Goal: Task Accomplishment & Management: Use online tool/utility

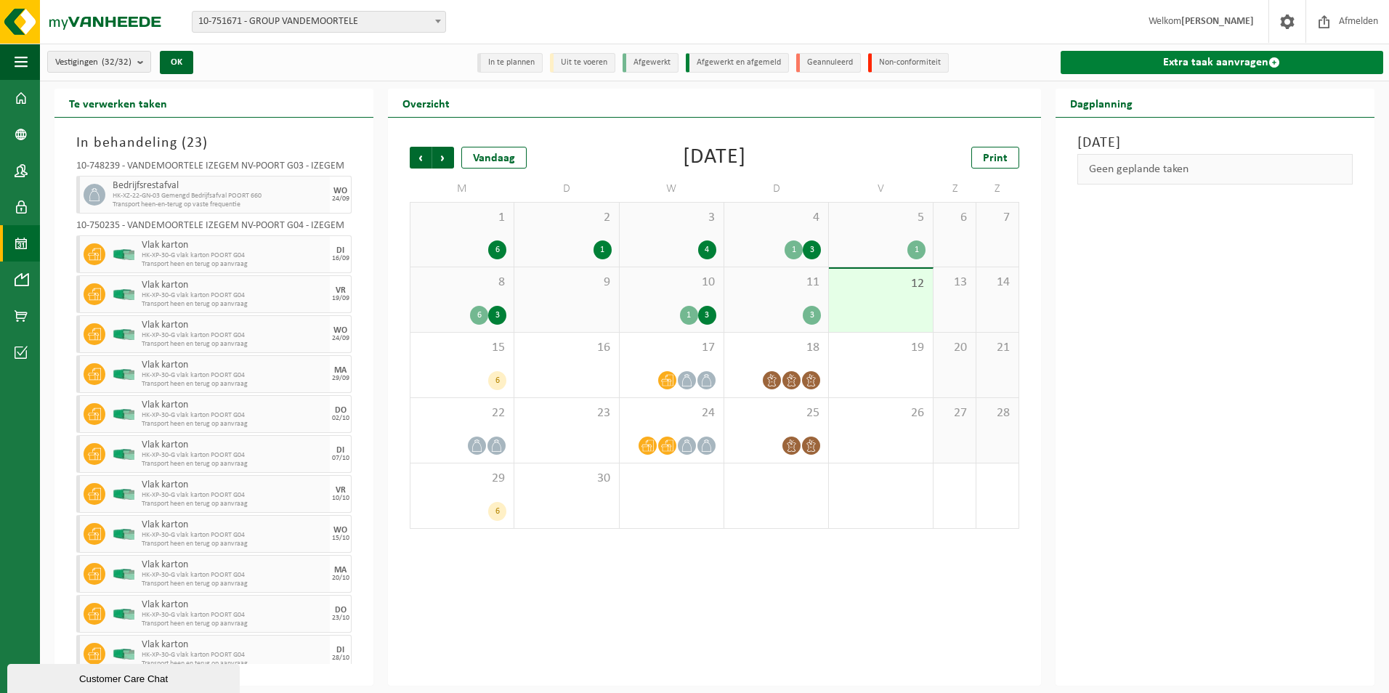
click at [1254, 59] on link "Extra taak aanvragen" at bounding box center [1222, 62] width 323 height 23
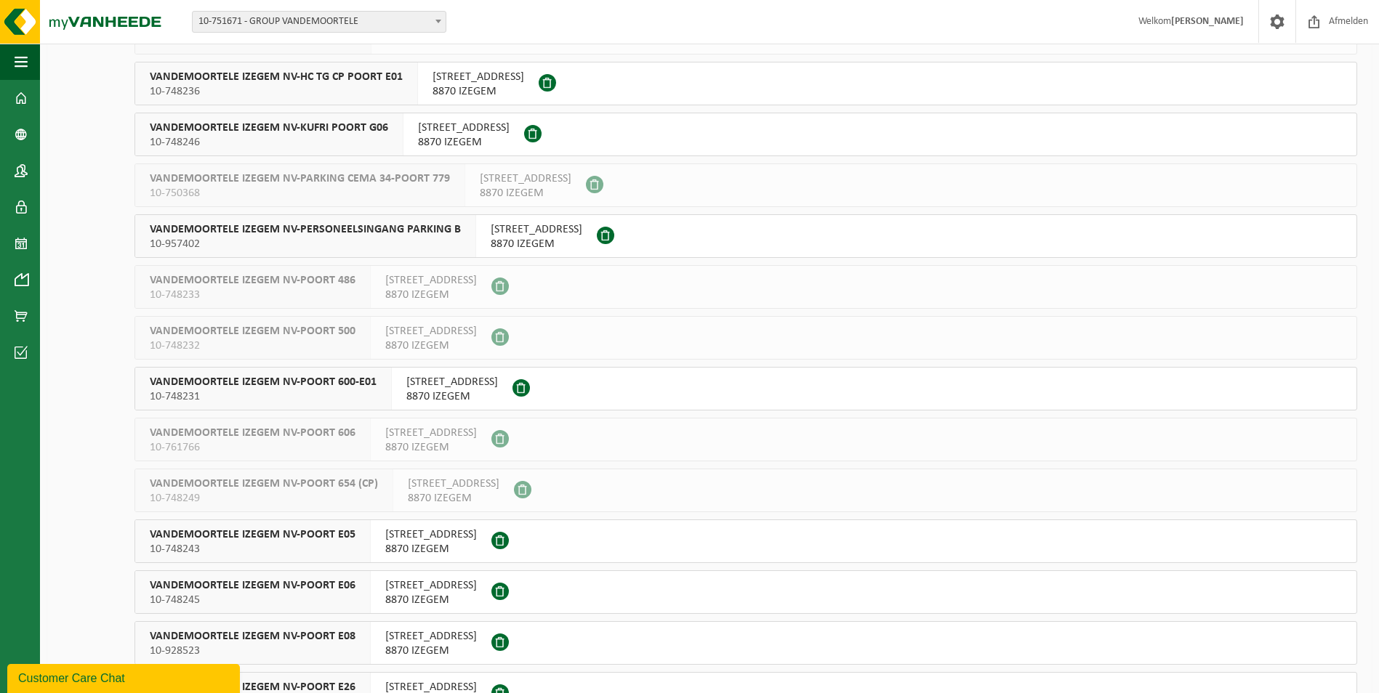
scroll to position [509, 0]
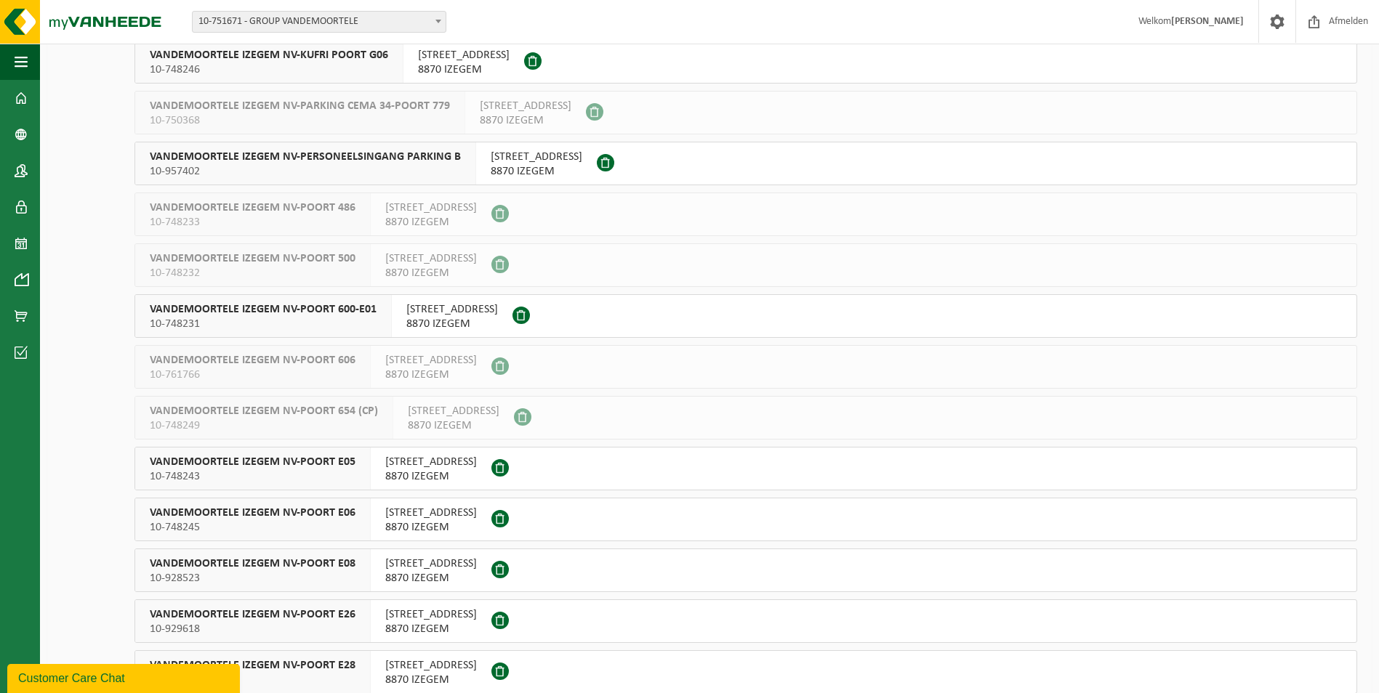
click at [284, 521] on span "10-748245" at bounding box center [253, 527] width 206 height 15
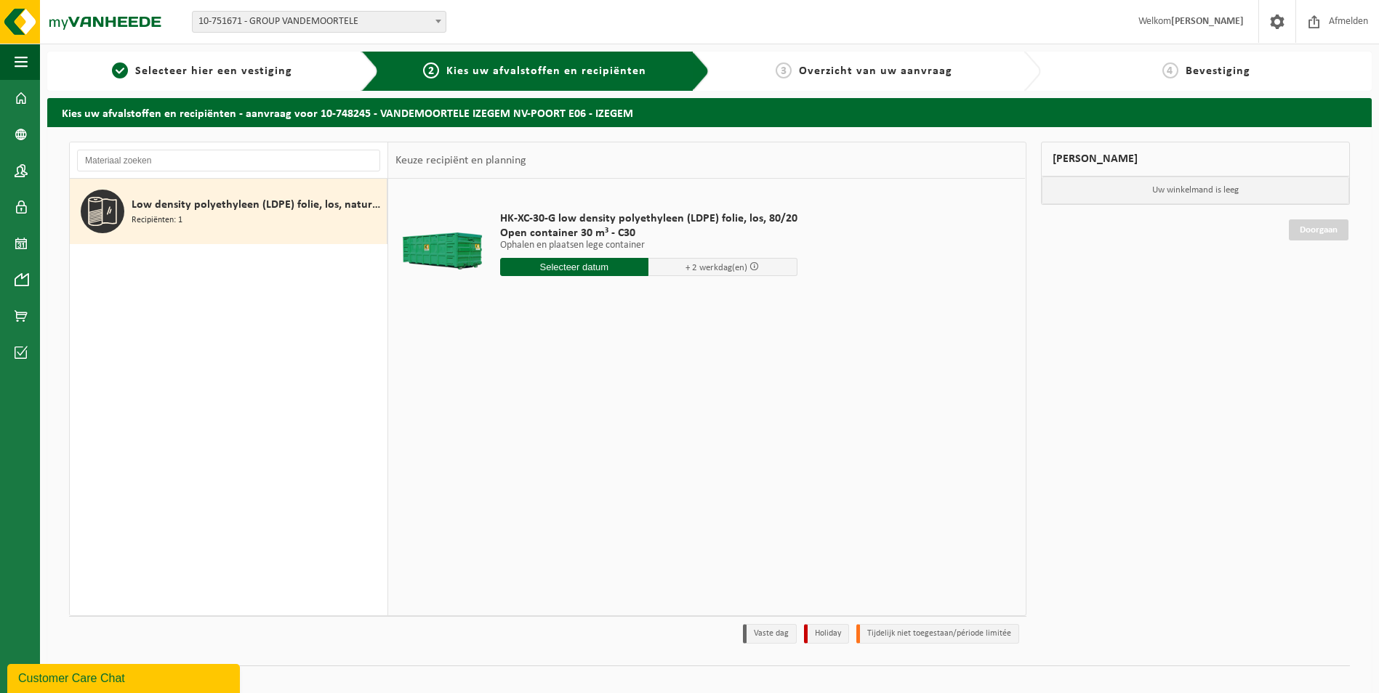
click at [586, 270] on input "text" at bounding box center [574, 267] width 149 height 18
click at [506, 396] on div "15" at bounding box center [513, 395] width 25 height 23
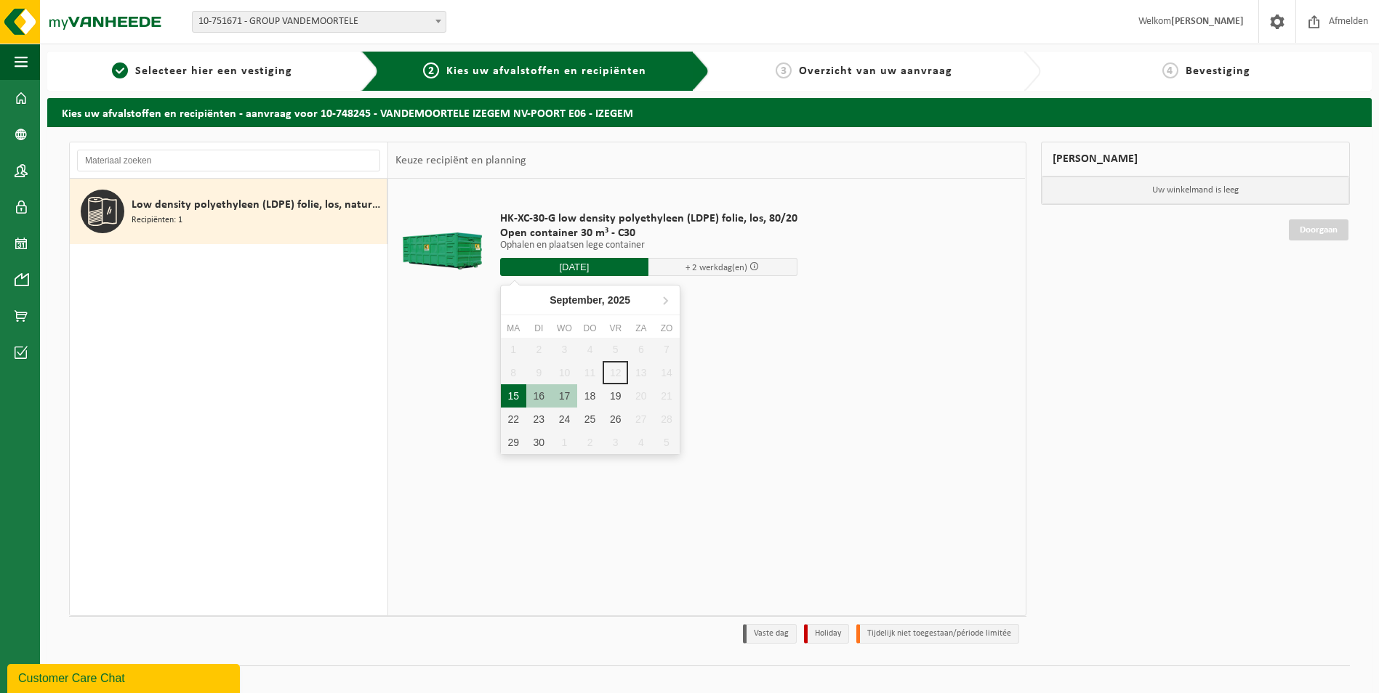
type input "Van 2025-09-15"
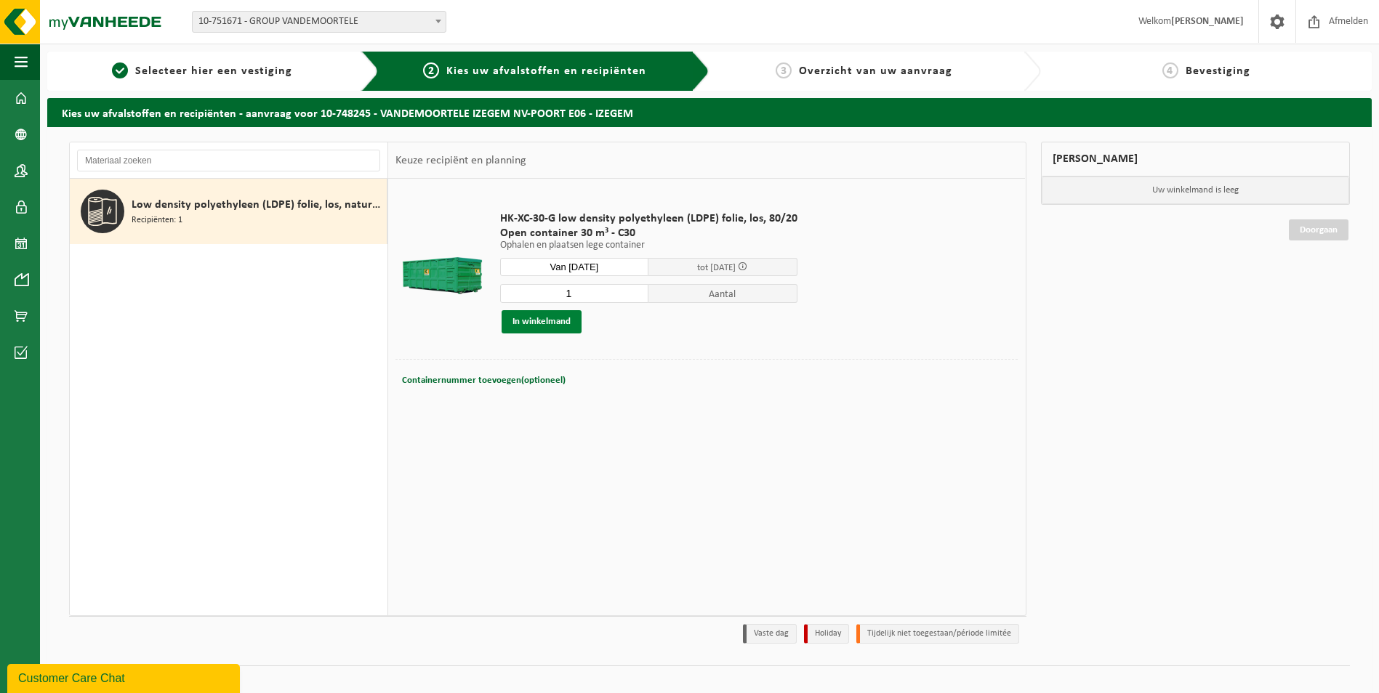
click at [544, 324] on button "In winkelmand" at bounding box center [541, 321] width 80 height 23
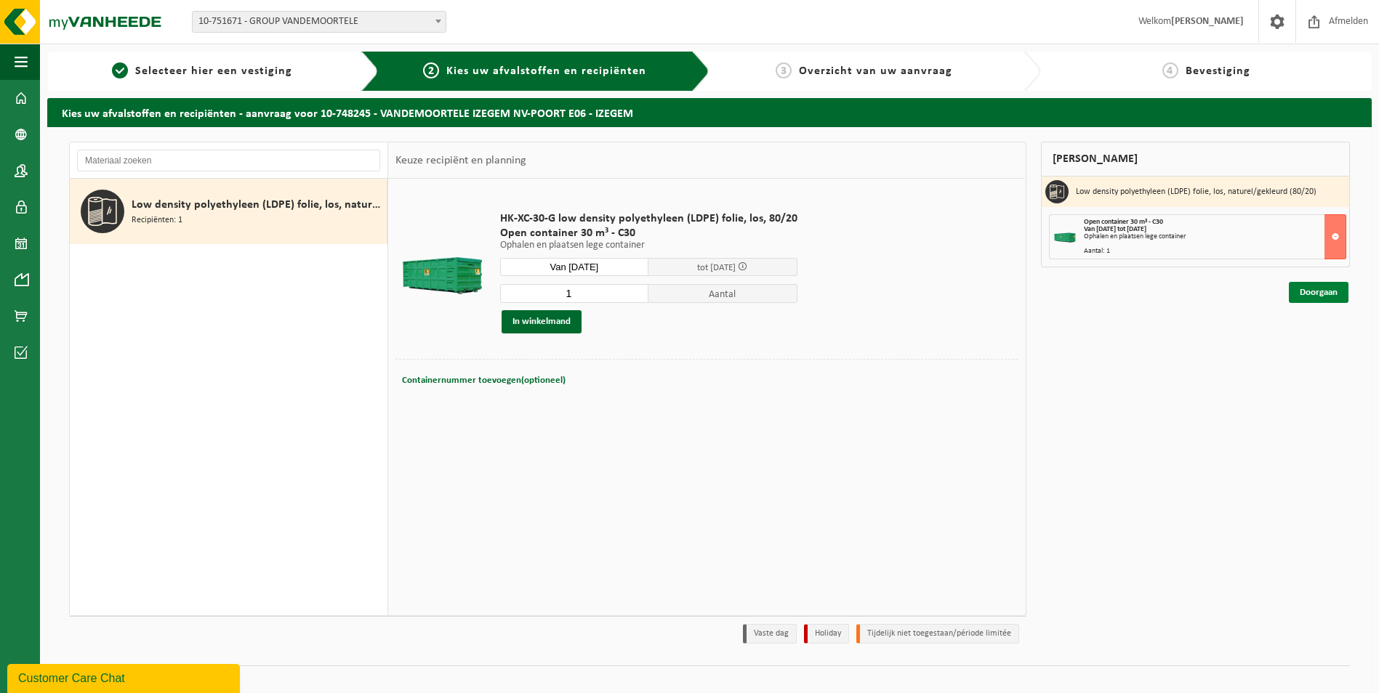
click at [1326, 296] on link "Doorgaan" at bounding box center [1318, 292] width 60 height 21
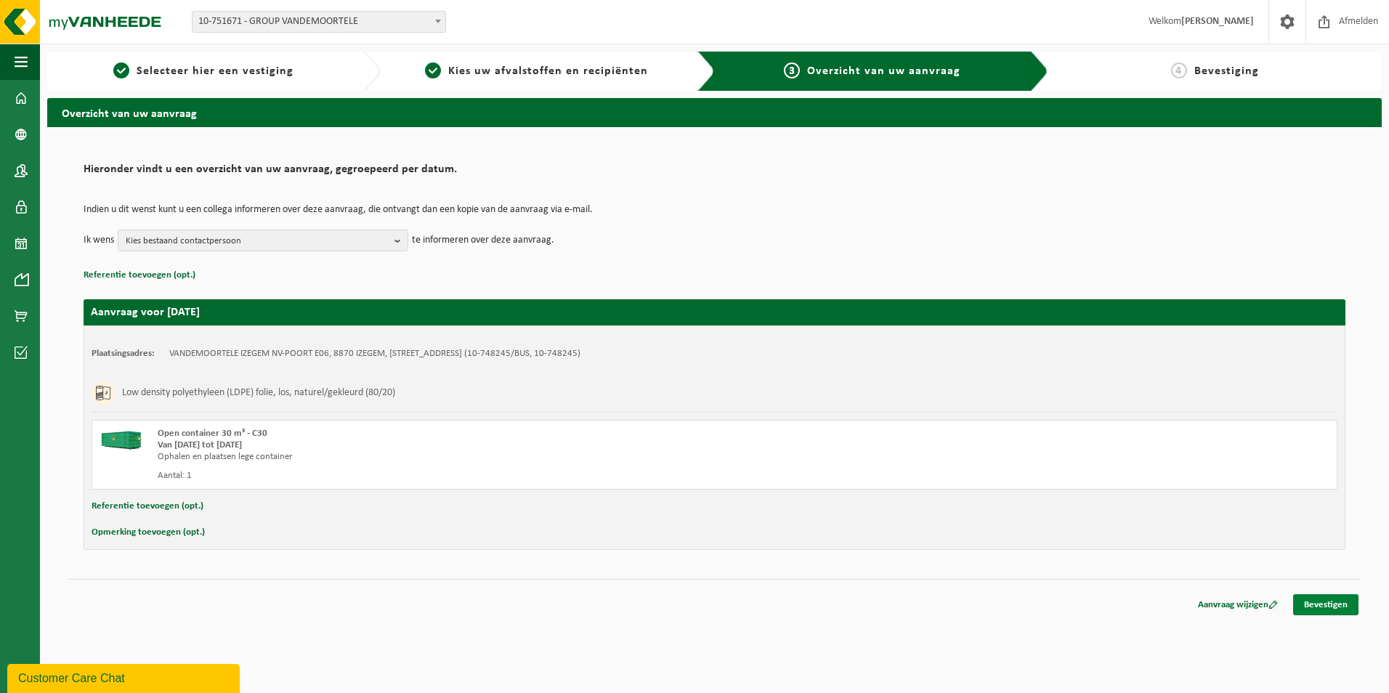
click at [1315, 602] on link "Bevestigen" at bounding box center [1325, 604] width 65 height 21
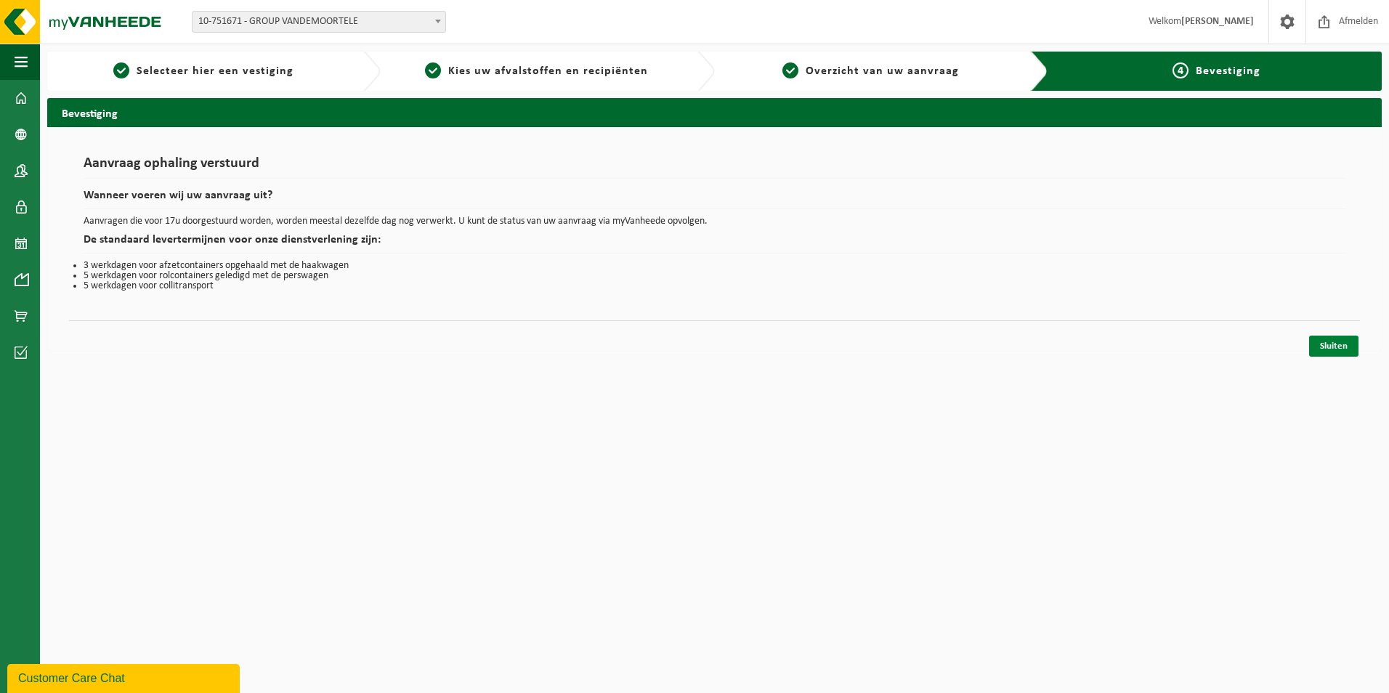
click at [1327, 347] on link "Sluiten" at bounding box center [1333, 346] width 49 height 21
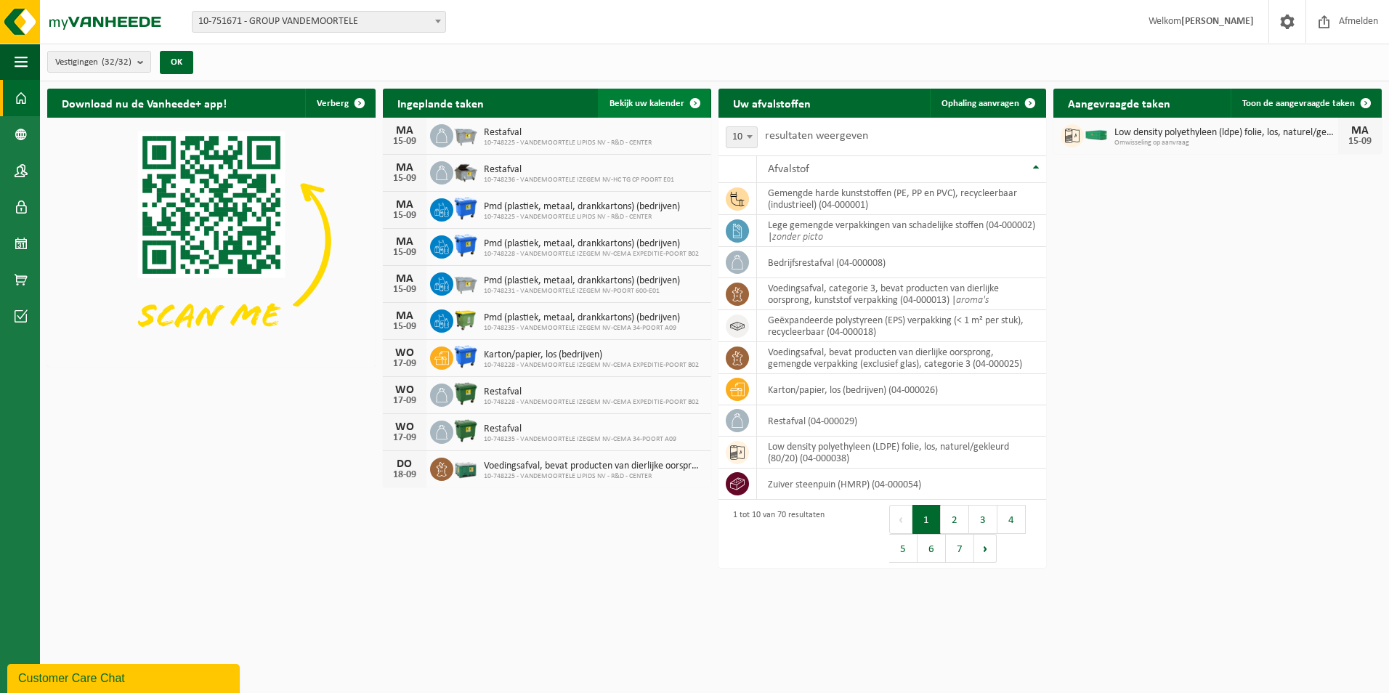
click at [670, 105] on span "Bekijk uw kalender" at bounding box center [647, 103] width 75 height 9
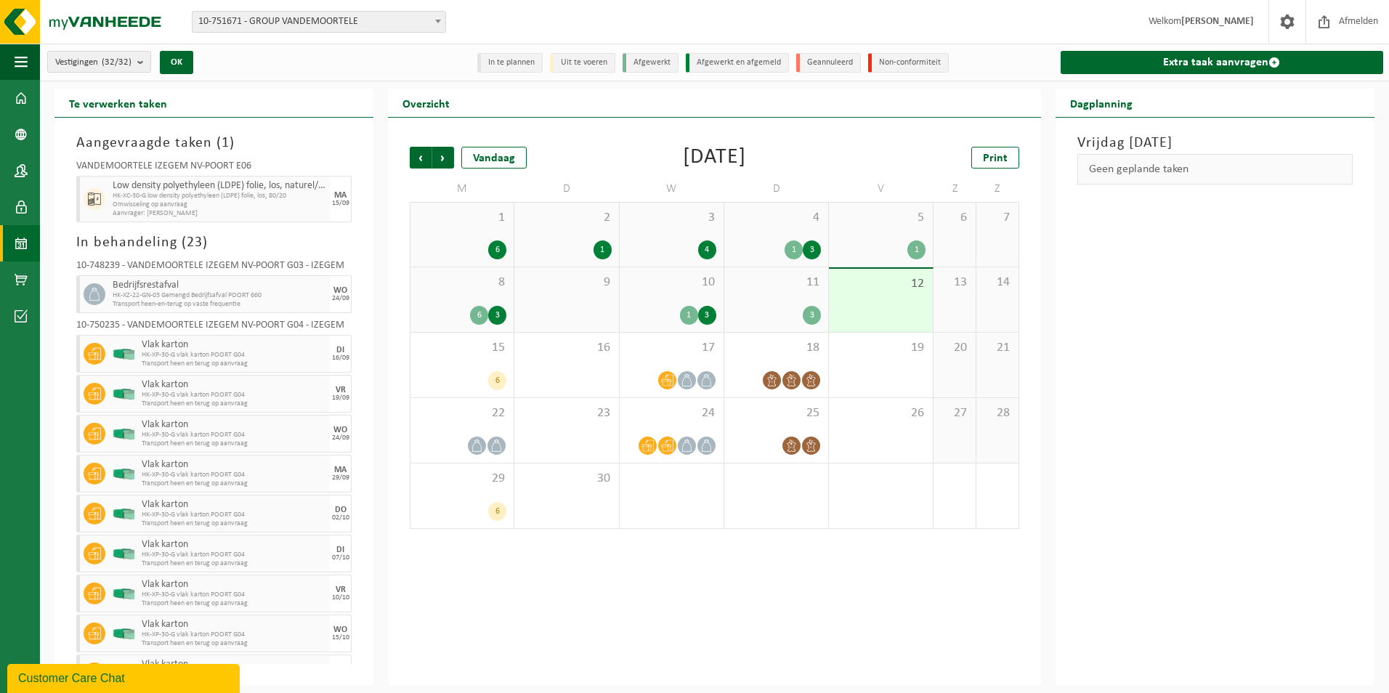
click at [887, 229] on div "5 1" at bounding box center [881, 235] width 104 height 64
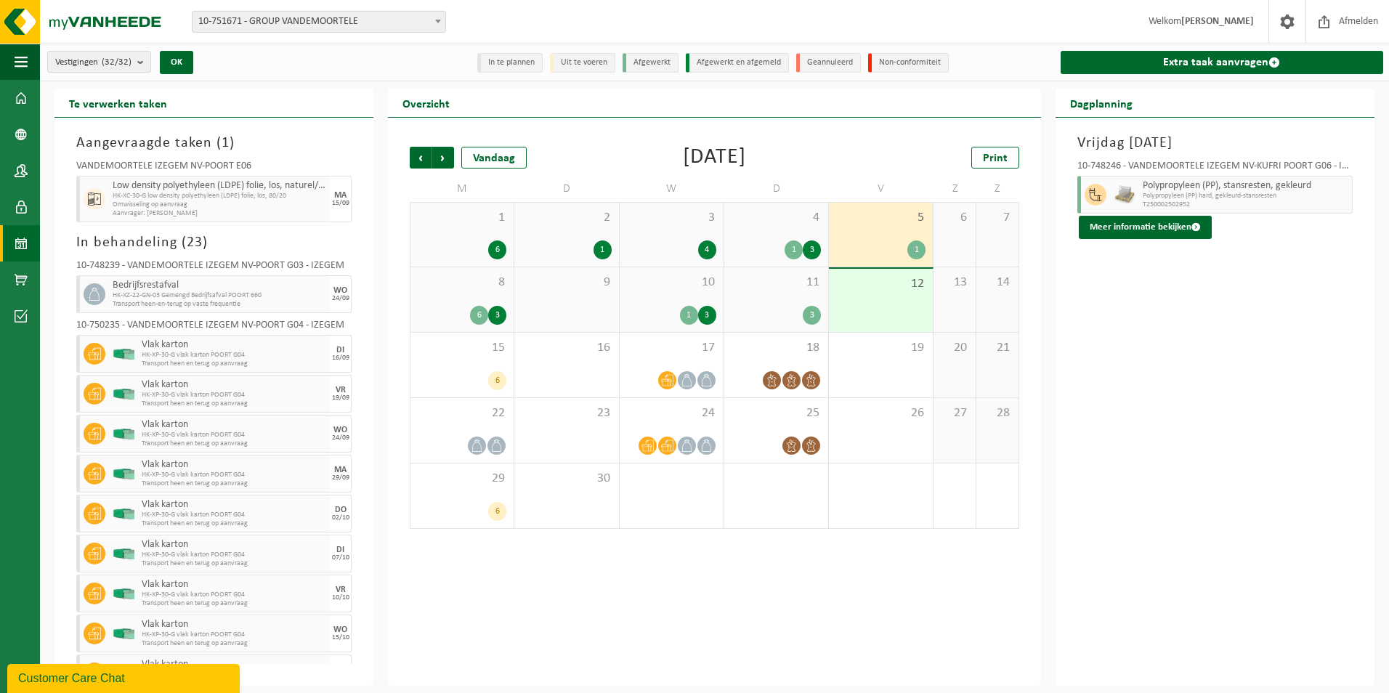
click at [469, 293] on div "8 6 3" at bounding box center [462, 299] width 103 height 65
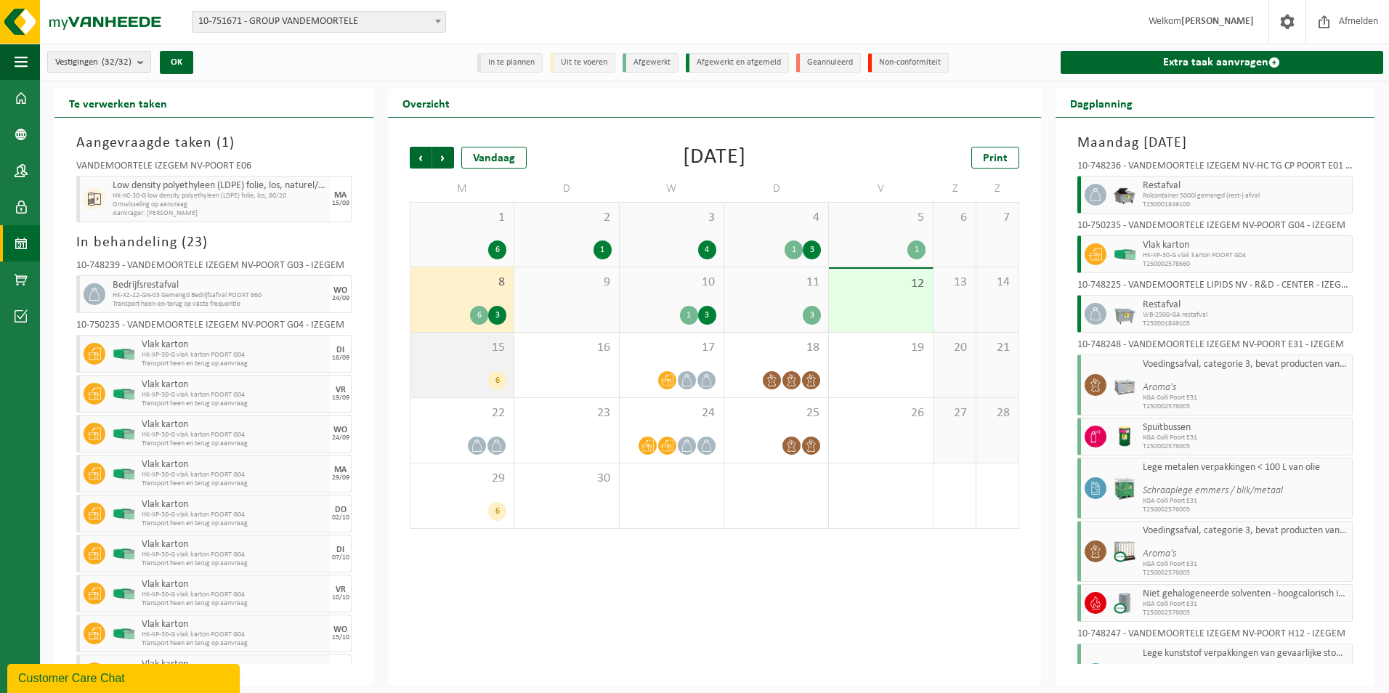
click at [488, 343] on span "15" at bounding box center [462, 348] width 89 height 16
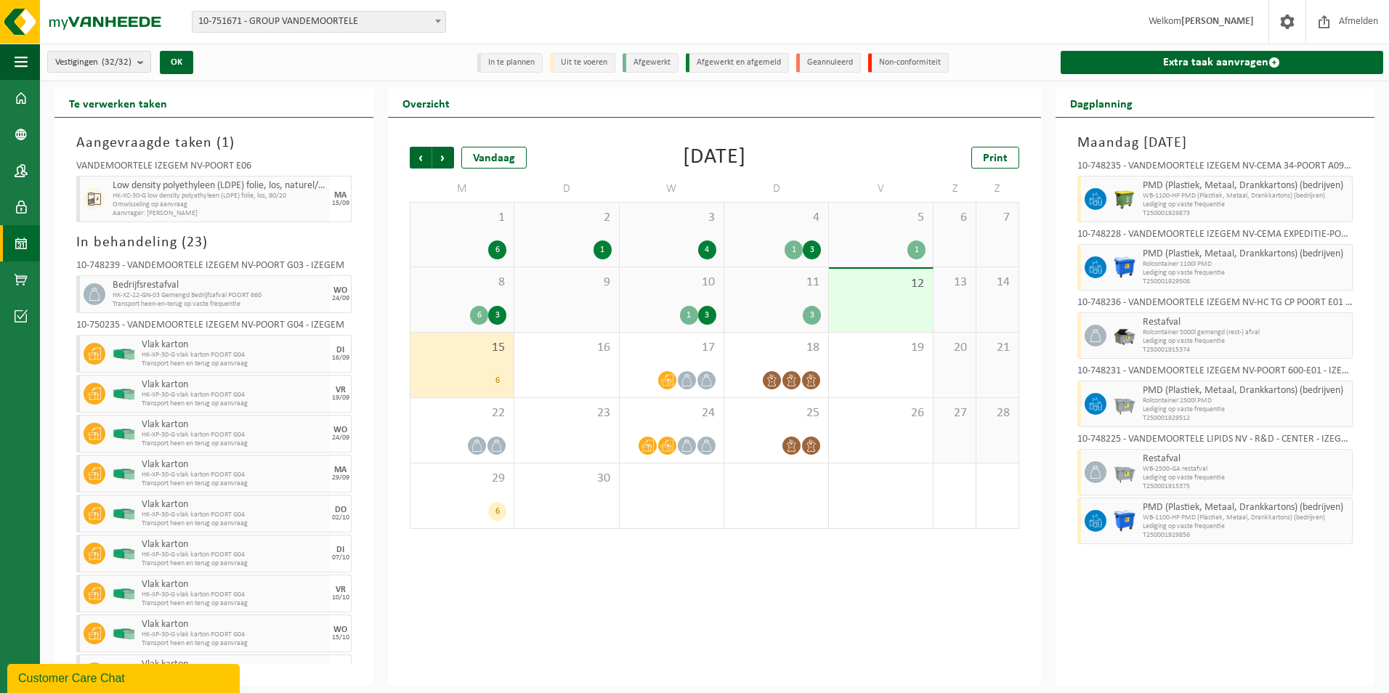
click at [885, 310] on div "12" at bounding box center [881, 300] width 104 height 63
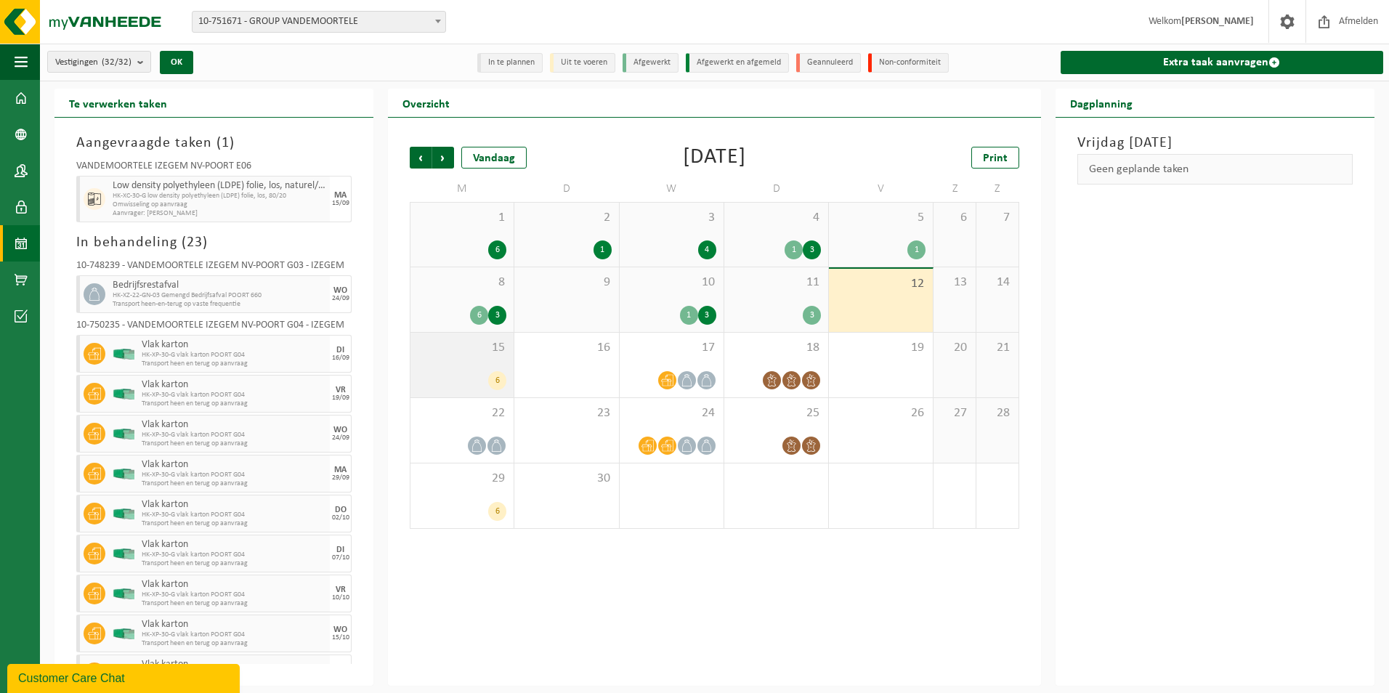
click at [462, 371] on div "6" at bounding box center [462, 380] width 89 height 19
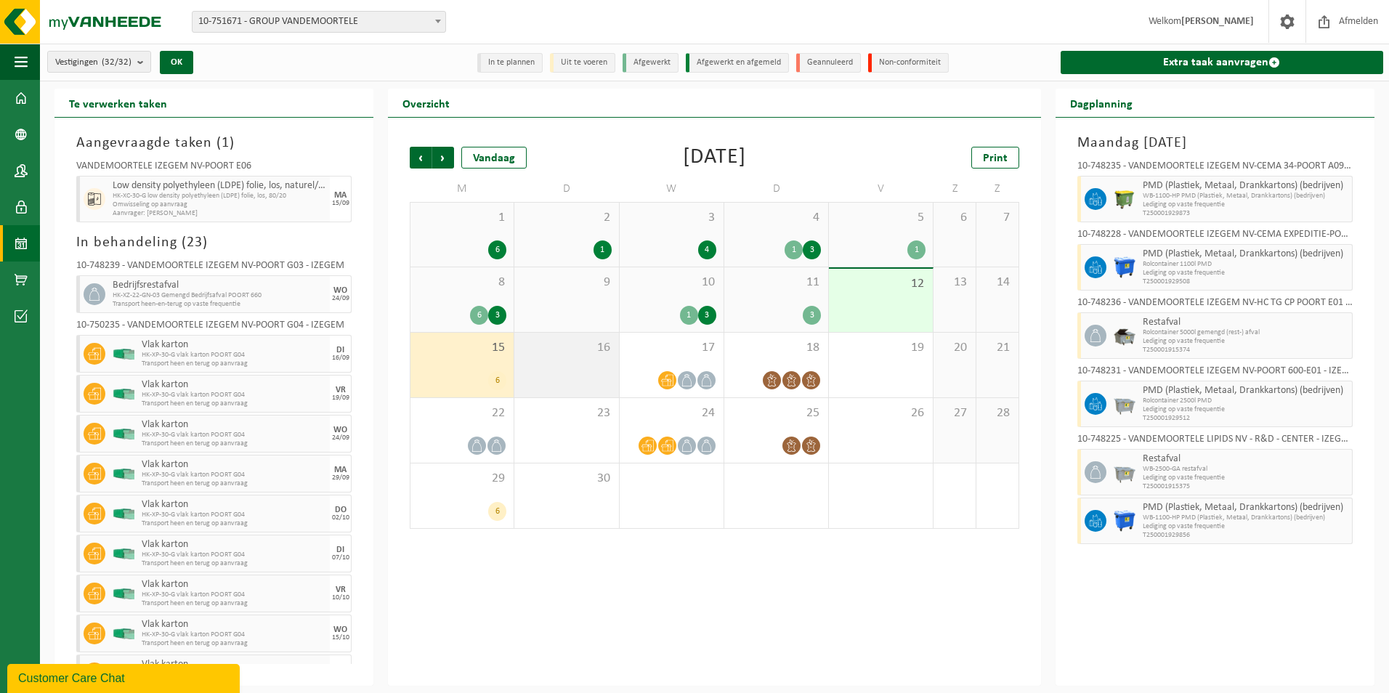
click at [542, 363] on div "16" at bounding box center [566, 365] width 104 height 65
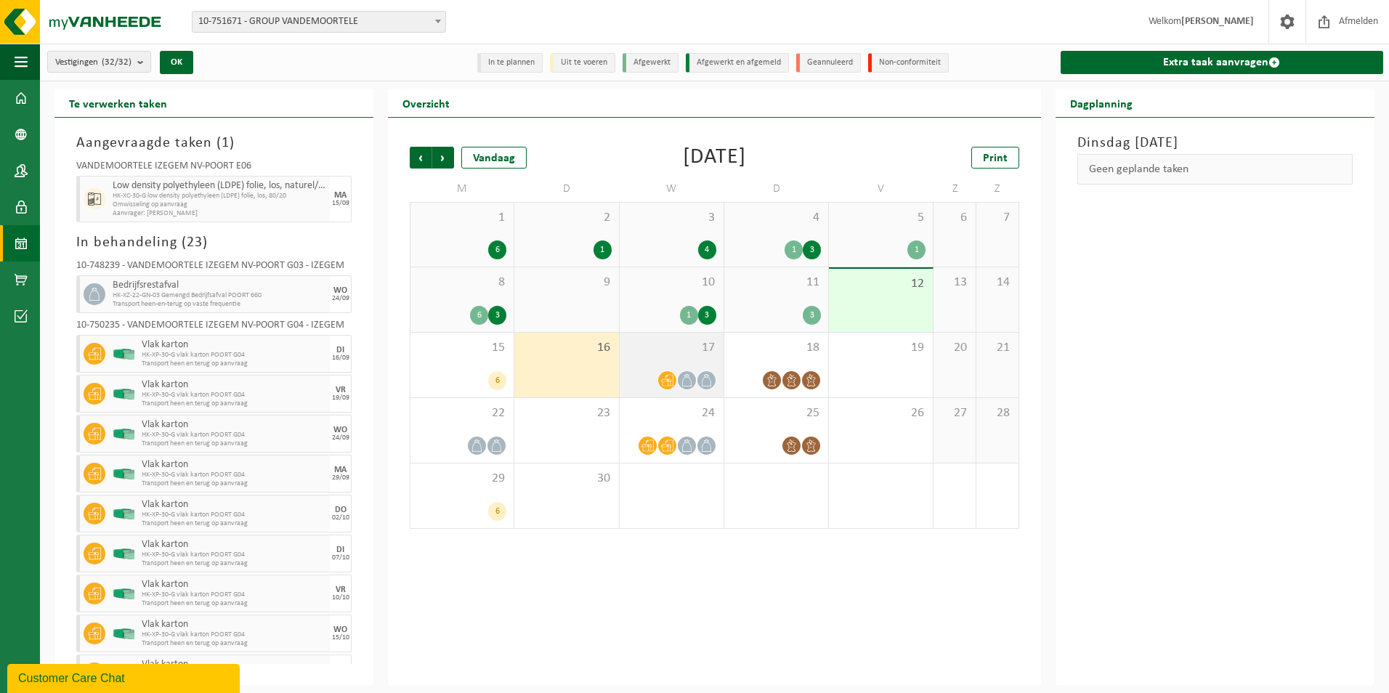
click at [694, 362] on div "17" at bounding box center [672, 365] width 104 height 65
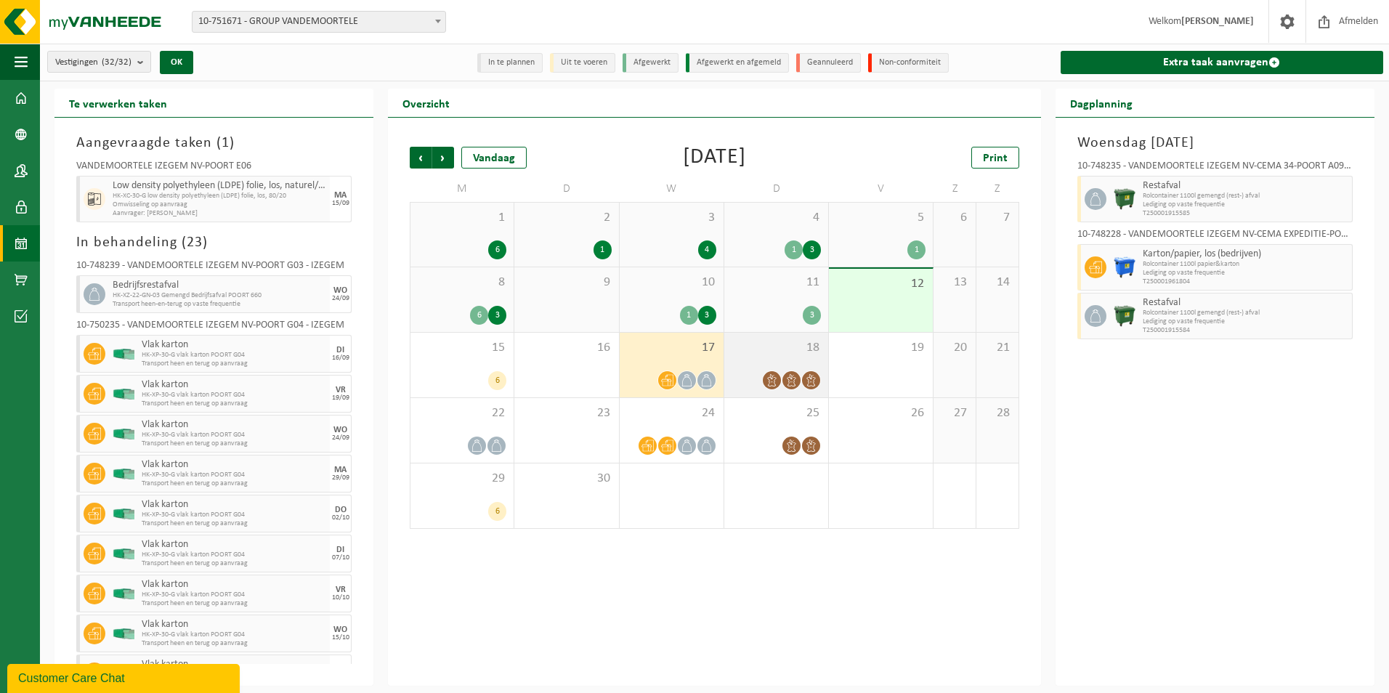
click at [765, 362] on div "18" at bounding box center [776, 365] width 104 height 65
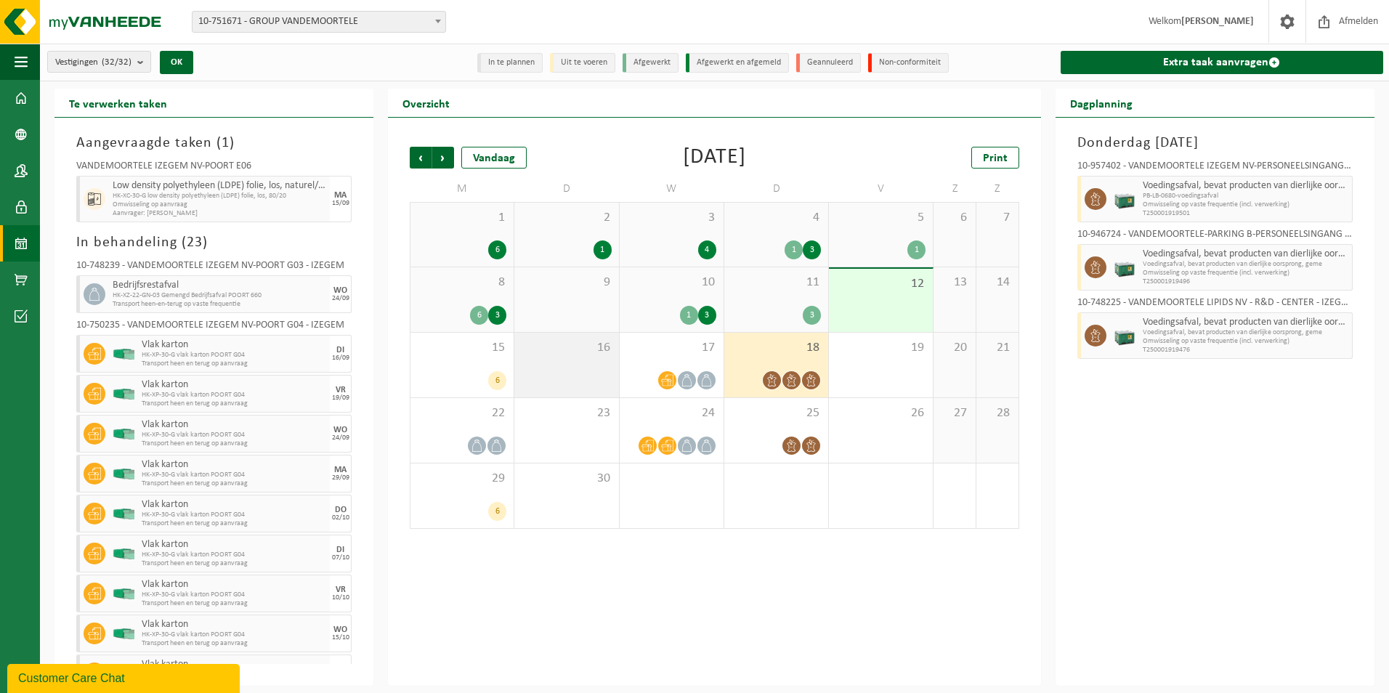
click at [559, 353] on span "16" at bounding box center [566, 348] width 89 height 16
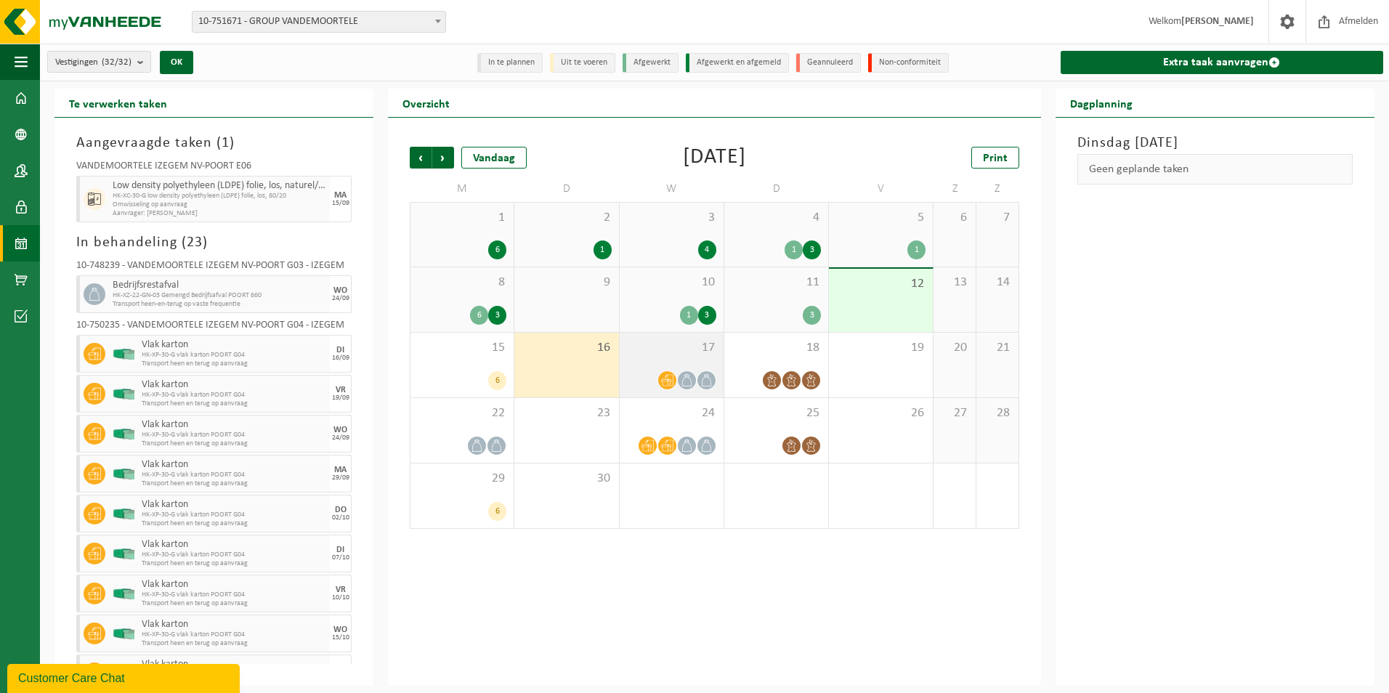
click at [674, 355] on span "17" at bounding box center [671, 348] width 89 height 16
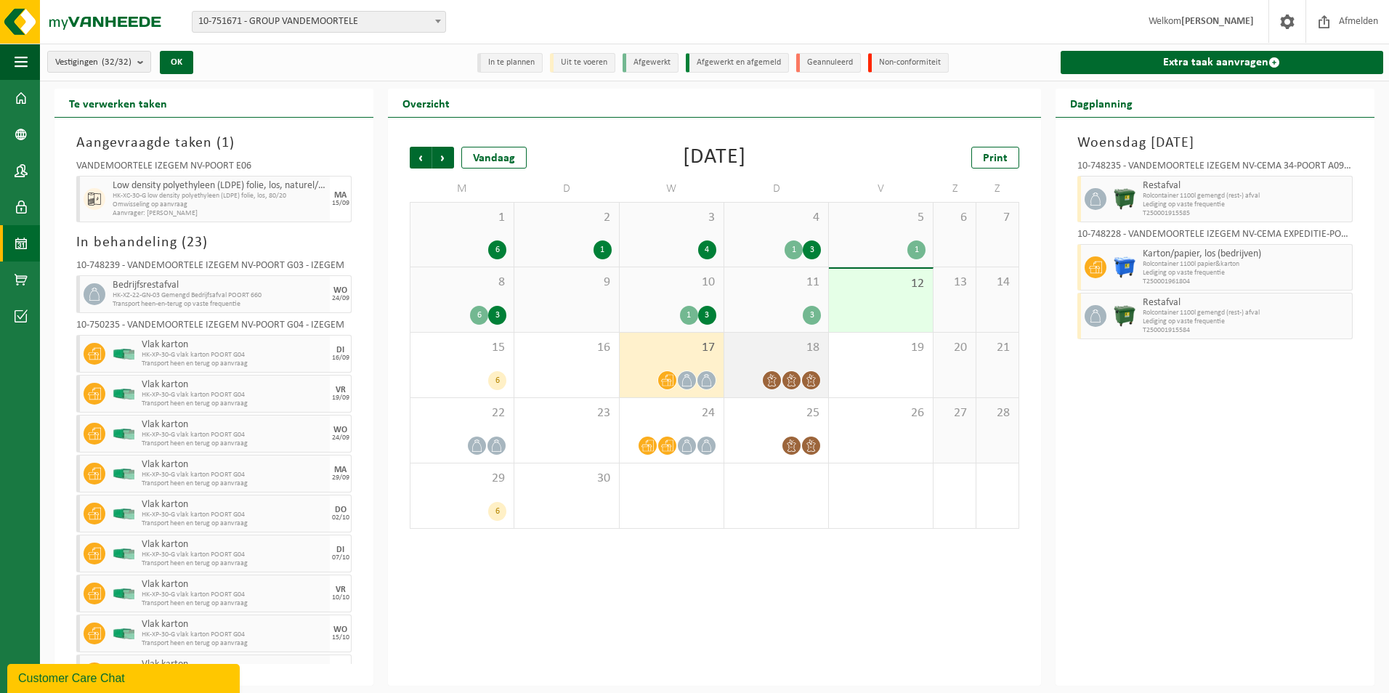
click at [743, 356] on div "18" at bounding box center [776, 365] width 104 height 65
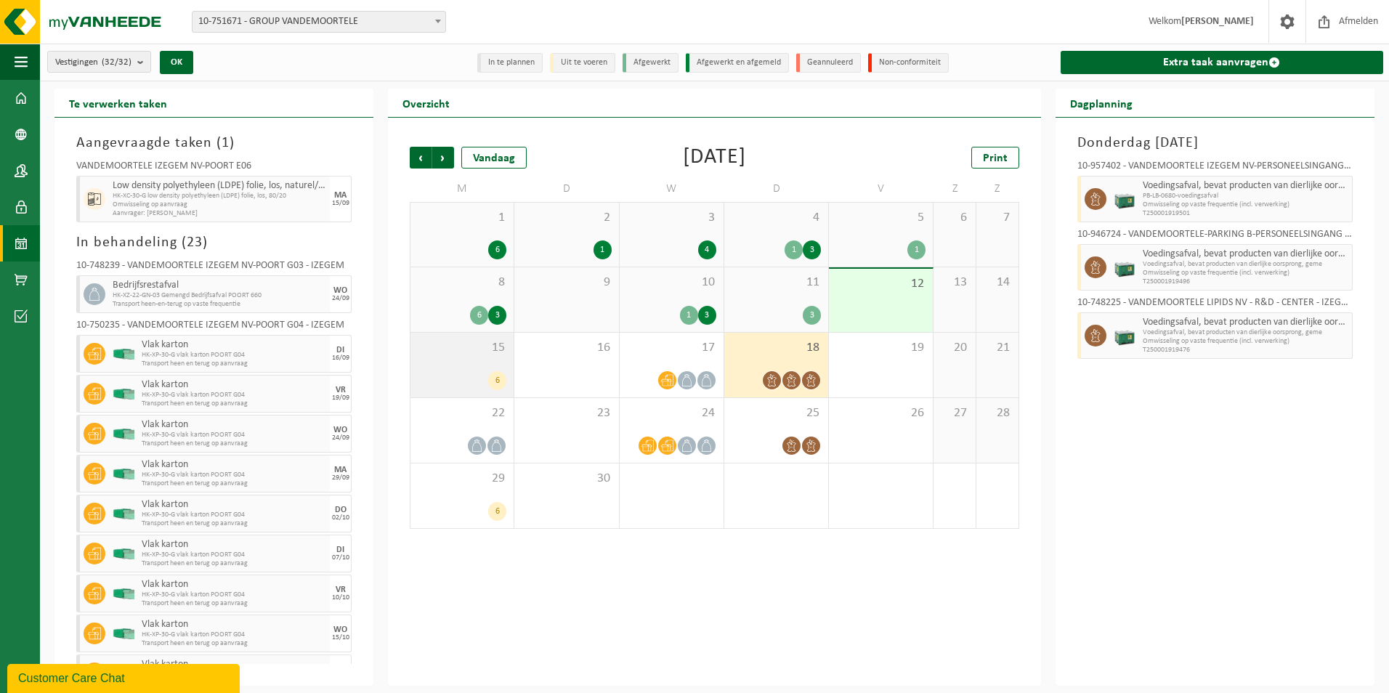
click at [467, 374] on div "6" at bounding box center [462, 380] width 89 height 19
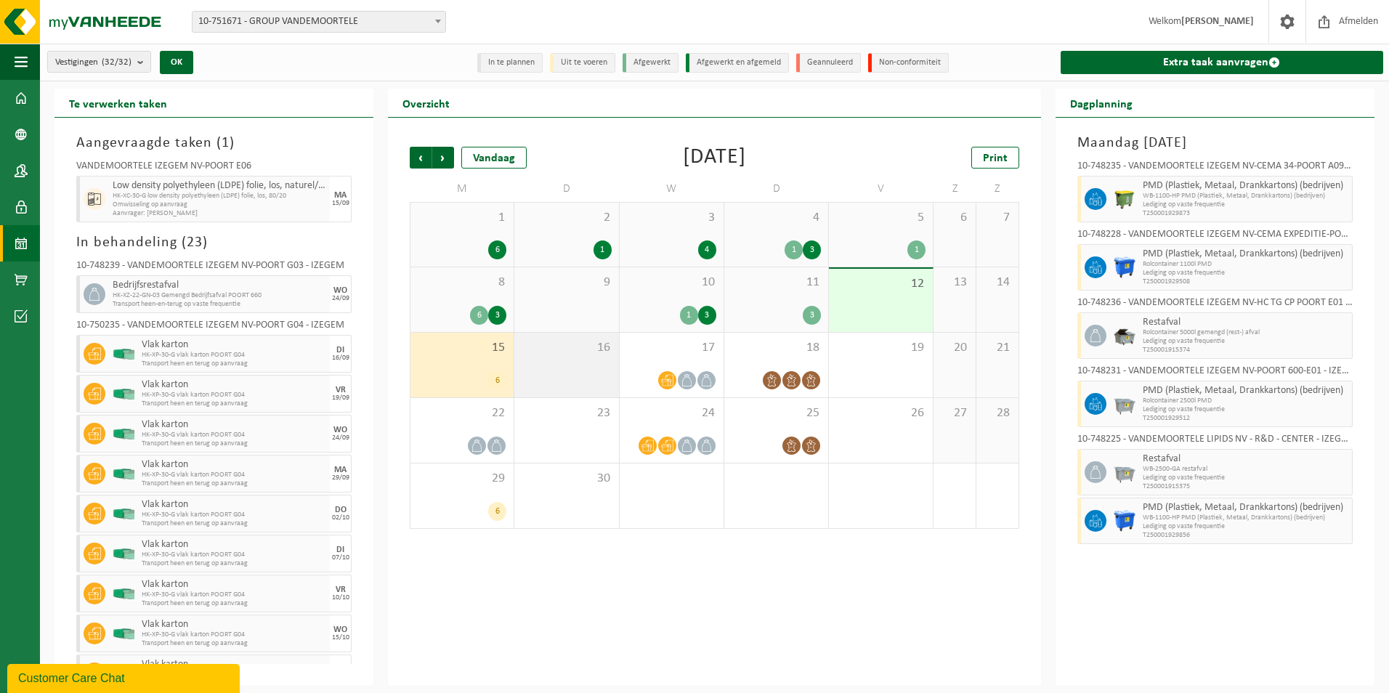
click at [577, 372] on div "16" at bounding box center [566, 365] width 104 height 65
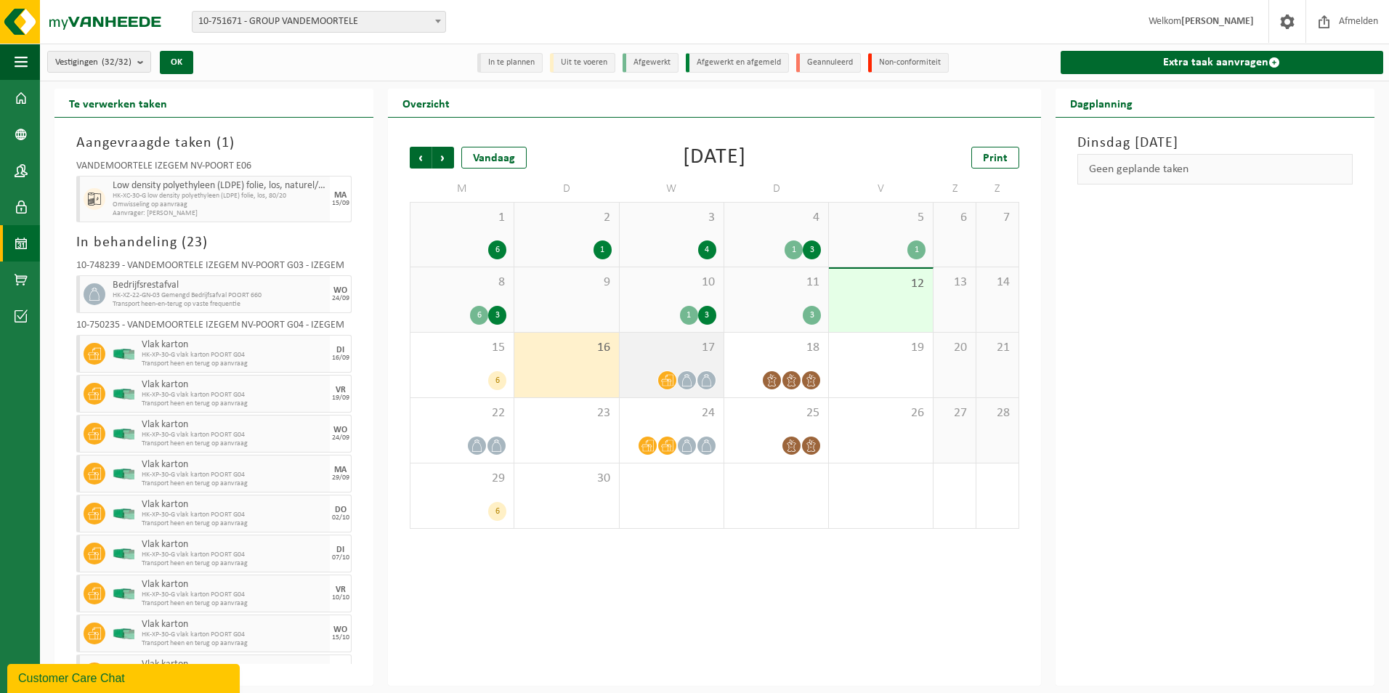
click at [703, 371] on span at bounding box center [707, 380] width 18 height 18
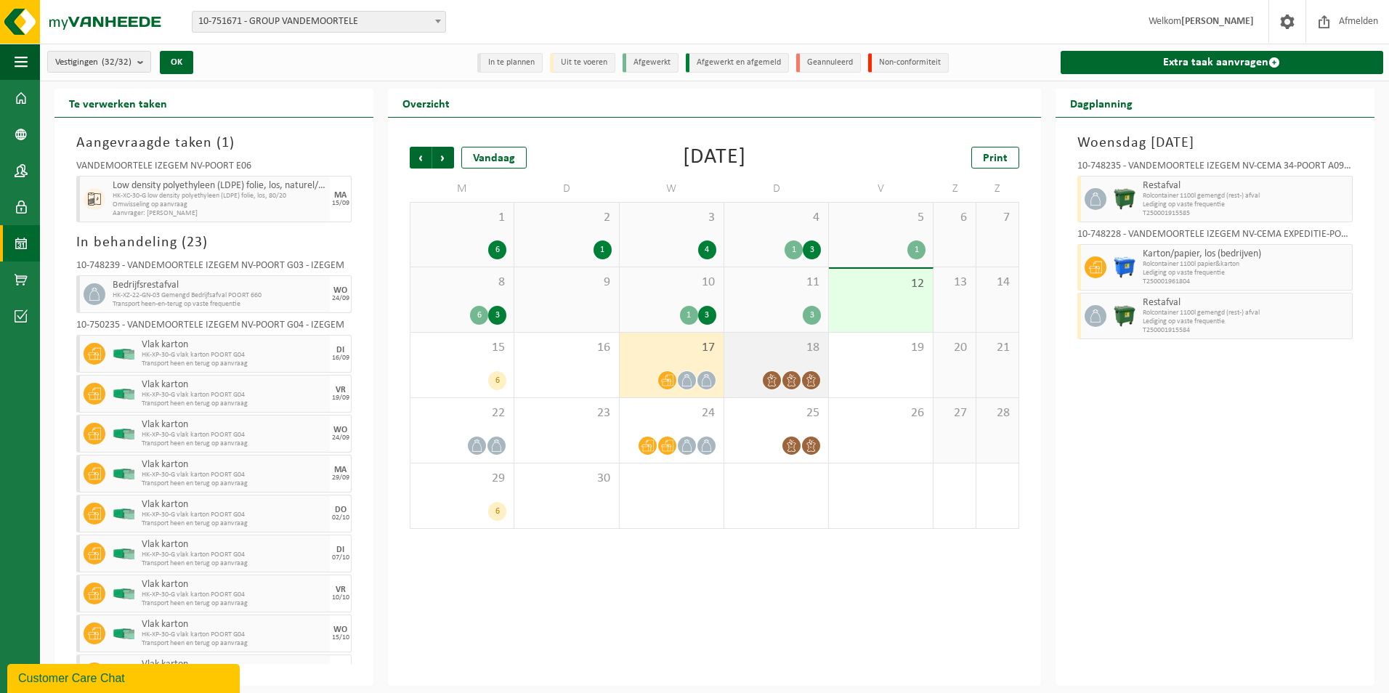
click at [760, 363] on div "18" at bounding box center [776, 365] width 104 height 65
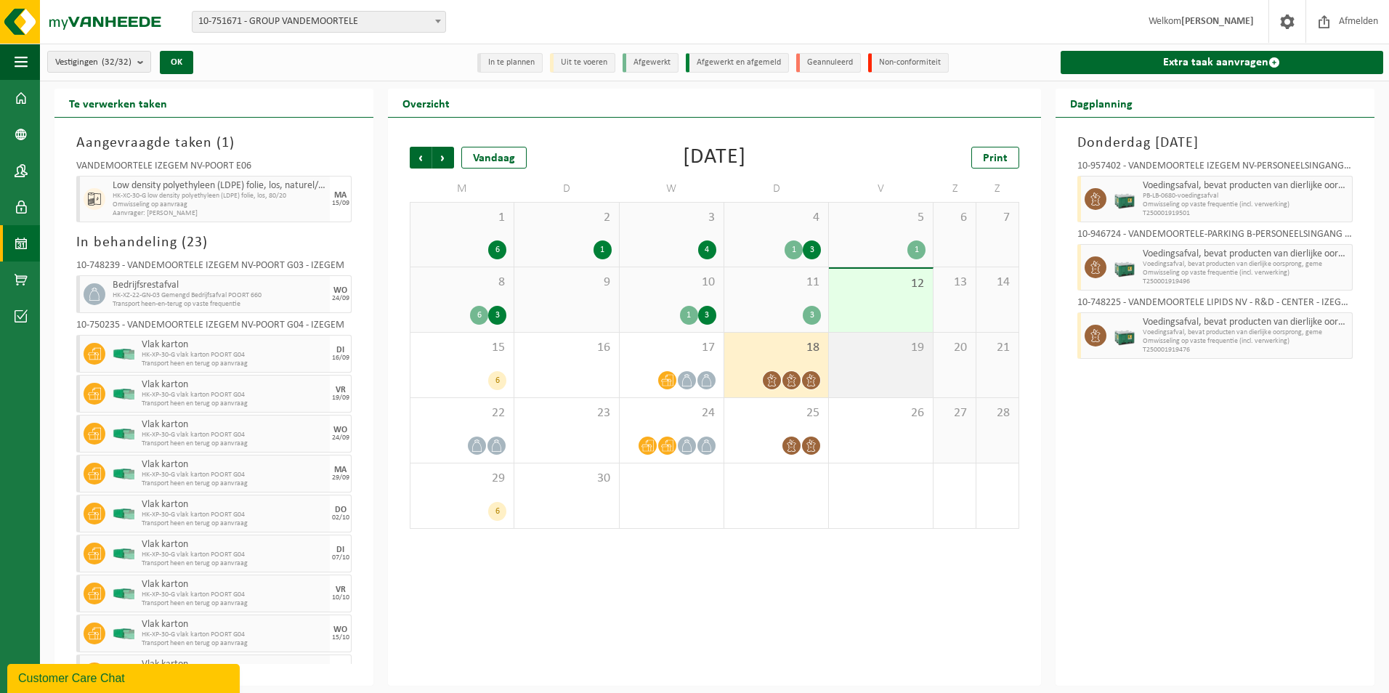
click at [863, 357] on div "19" at bounding box center [881, 365] width 104 height 65
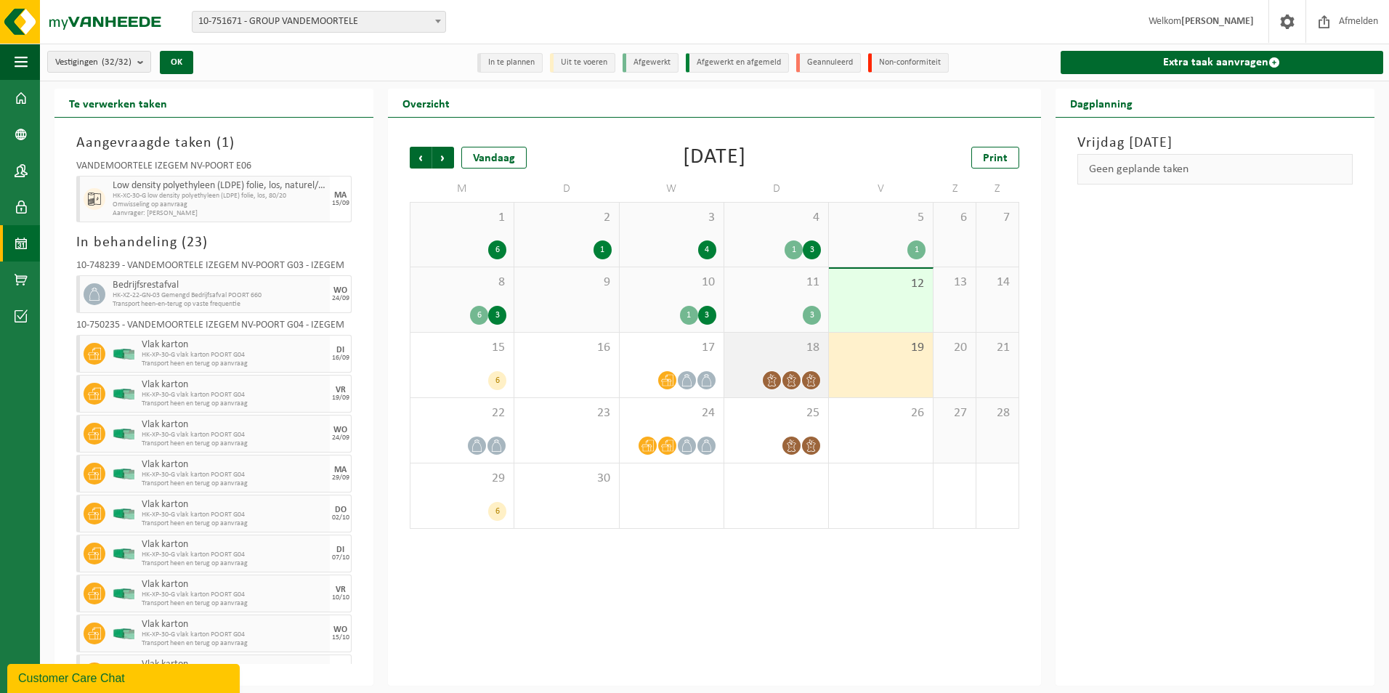
click at [787, 357] on div "18" at bounding box center [776, 365] width 104 height 65
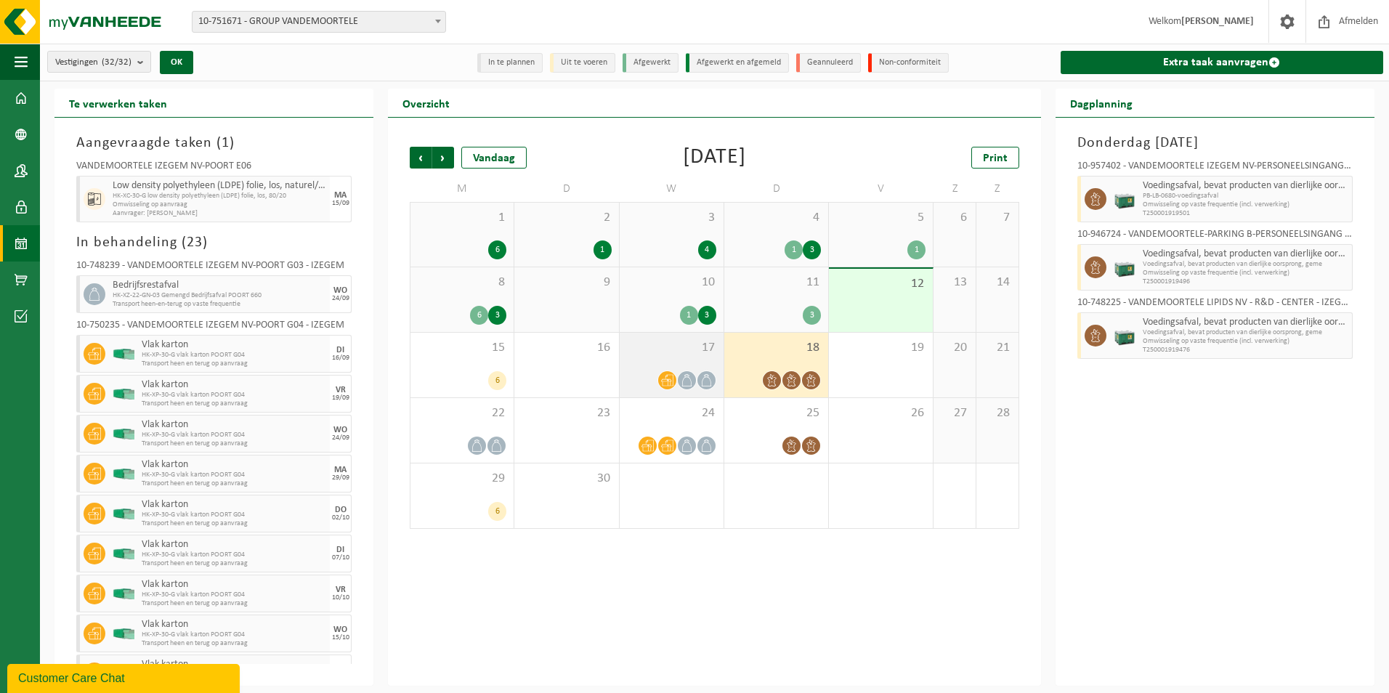
click at [672, 364] on div "17" at bounding box center [672, 365] width 104 height 65
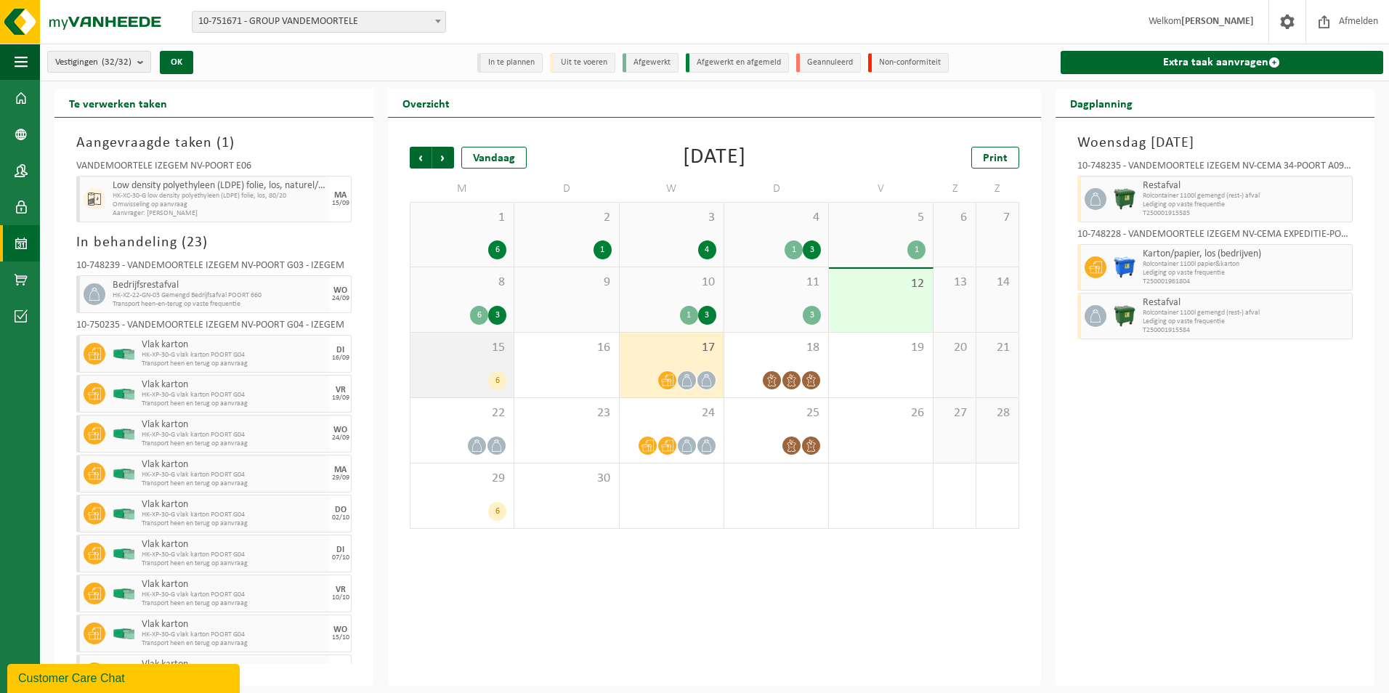
click at [480, 361] on div "15 6" at bounding box center [462, 365] width 103 height 65
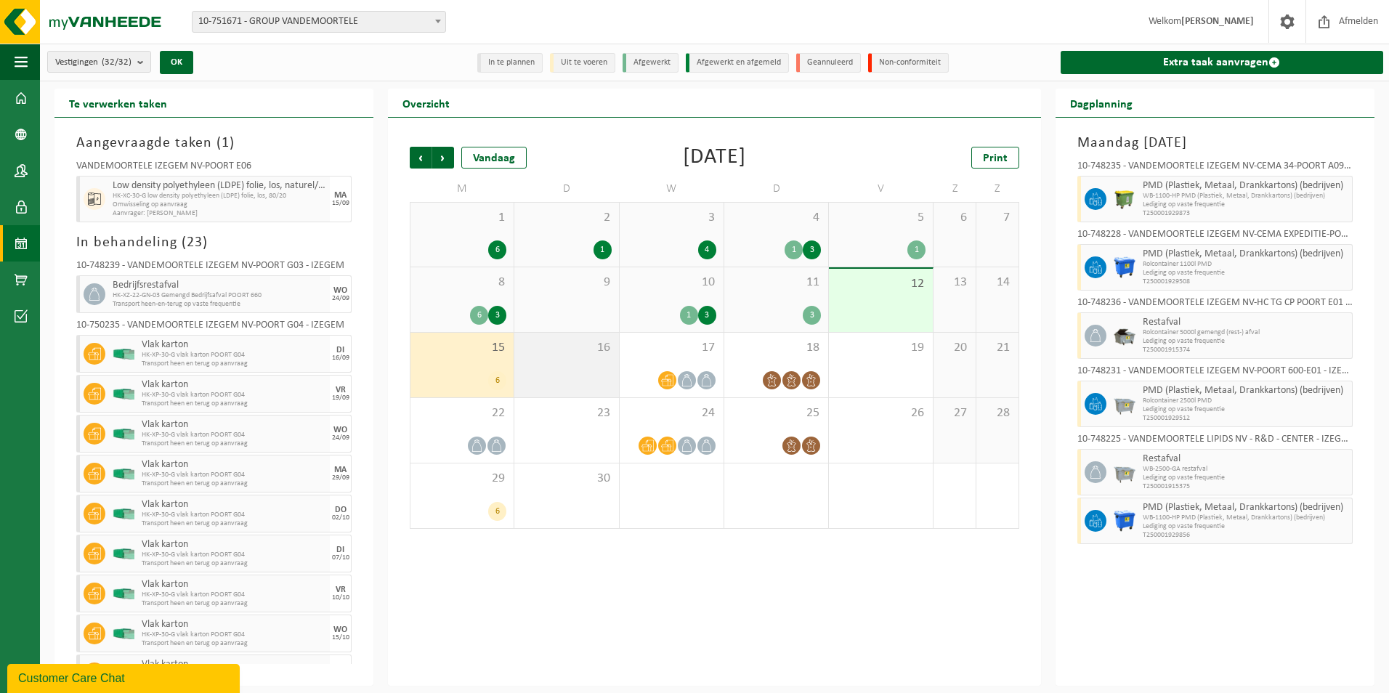
click at [571, 352] on span "16" at bounding box center [566, 348] width 89 height 16
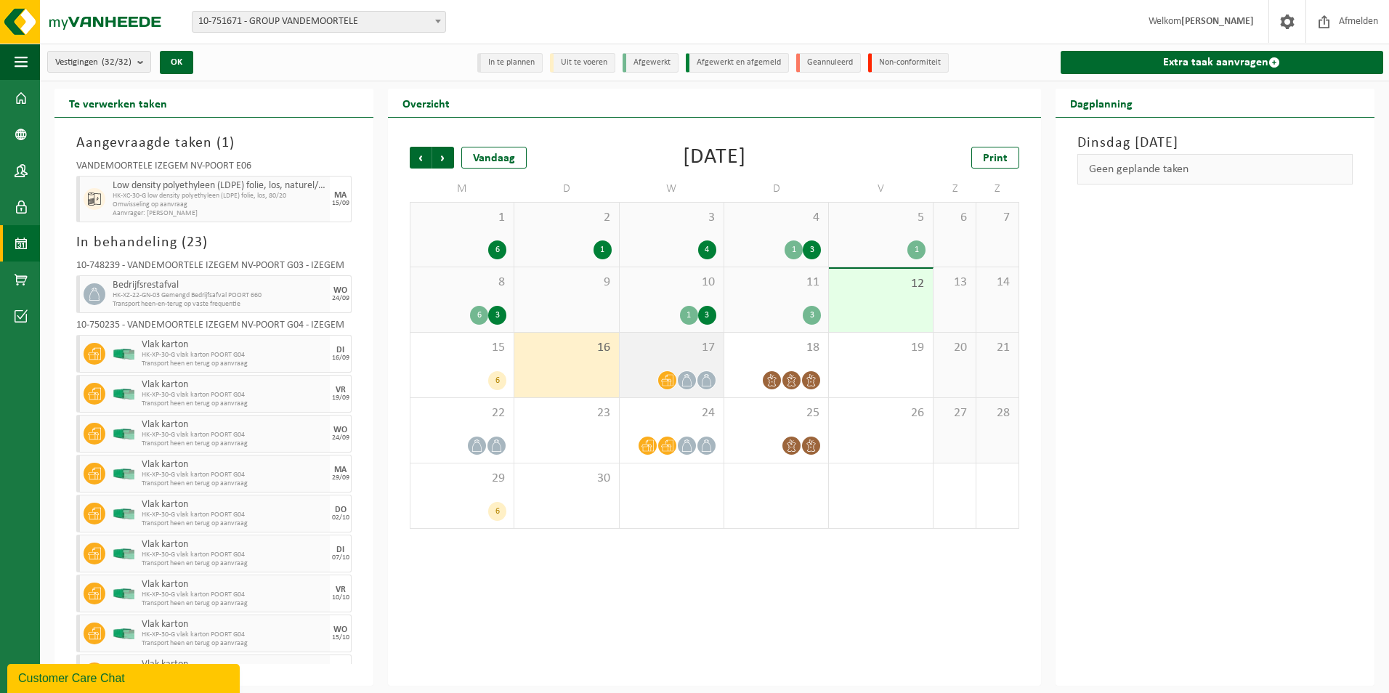
click at [671, 363] on div "17" at bounding box center [672, 365] width 104 height 65
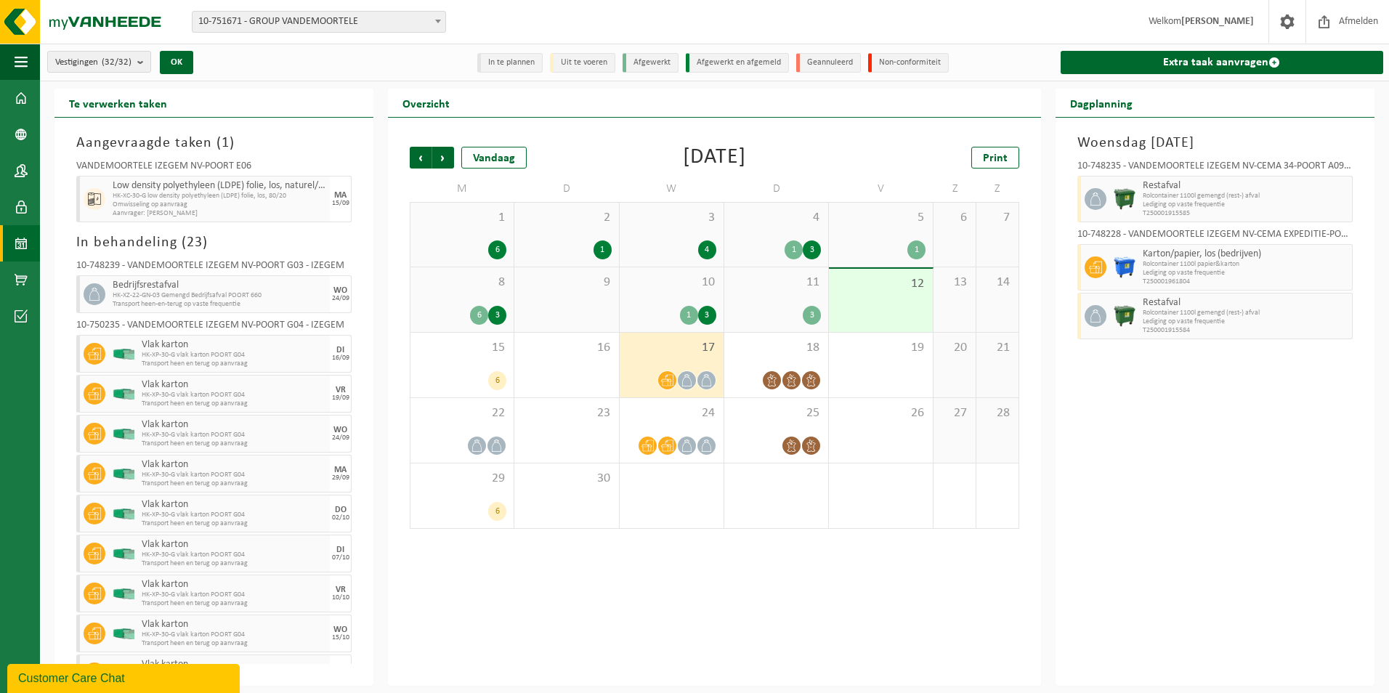
click at [485, 304] on div "8 6 3" at bounding box center [462, 299] width 103 height 65
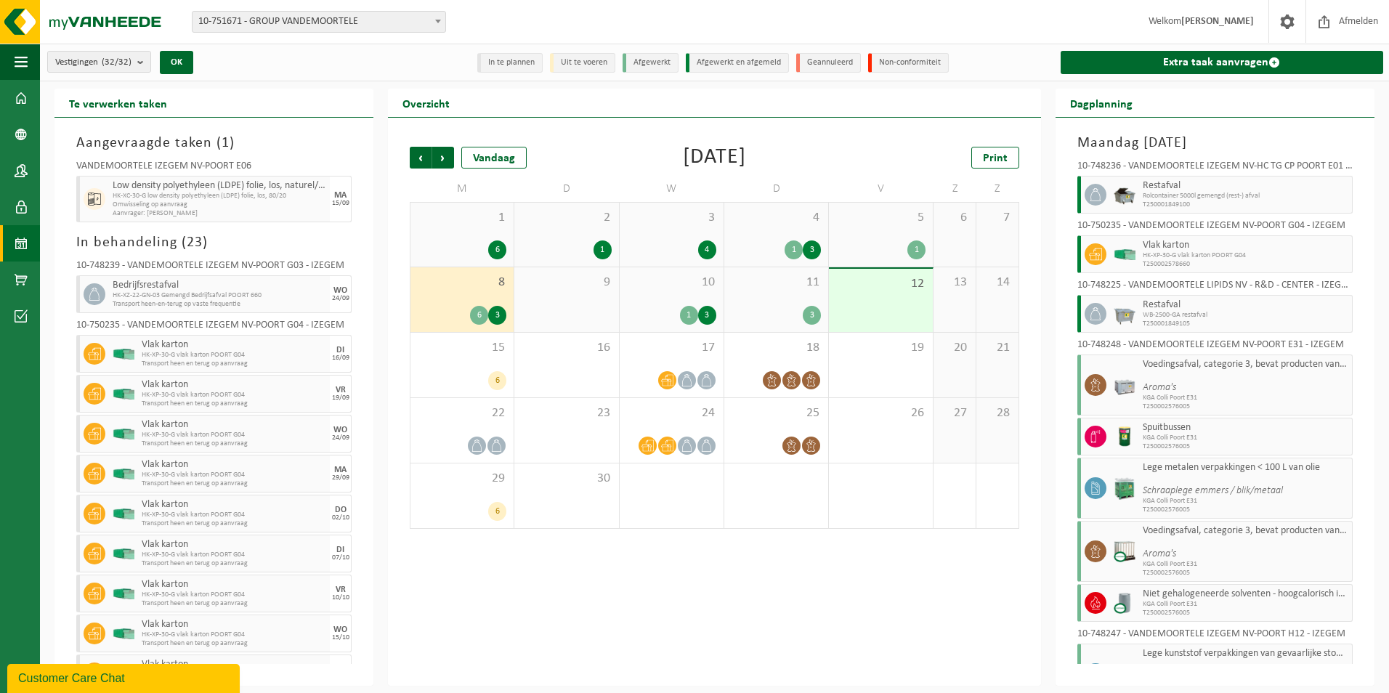
click at [569, 294] on div "9" at bounding box center [566, 299] width 104 height 65
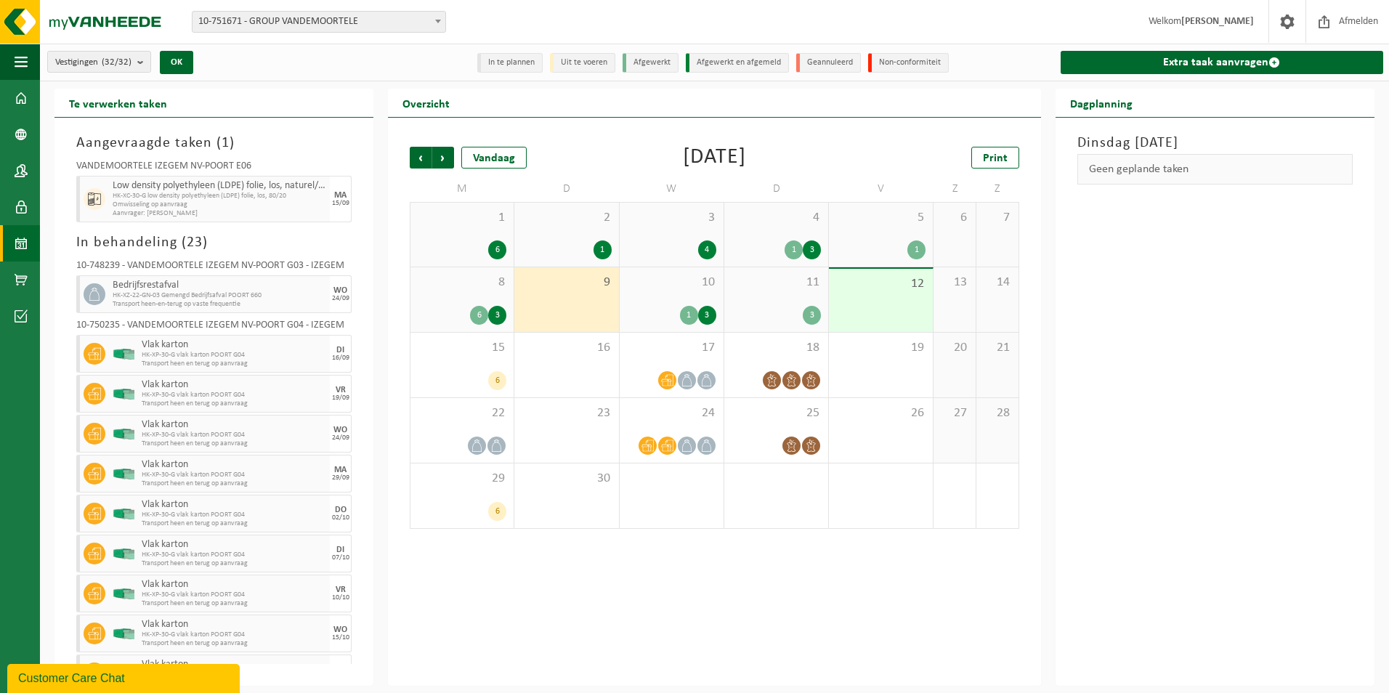
click at [707, 296] on div "10 1 3" at bounding box center [672, 299] width 104 height 65
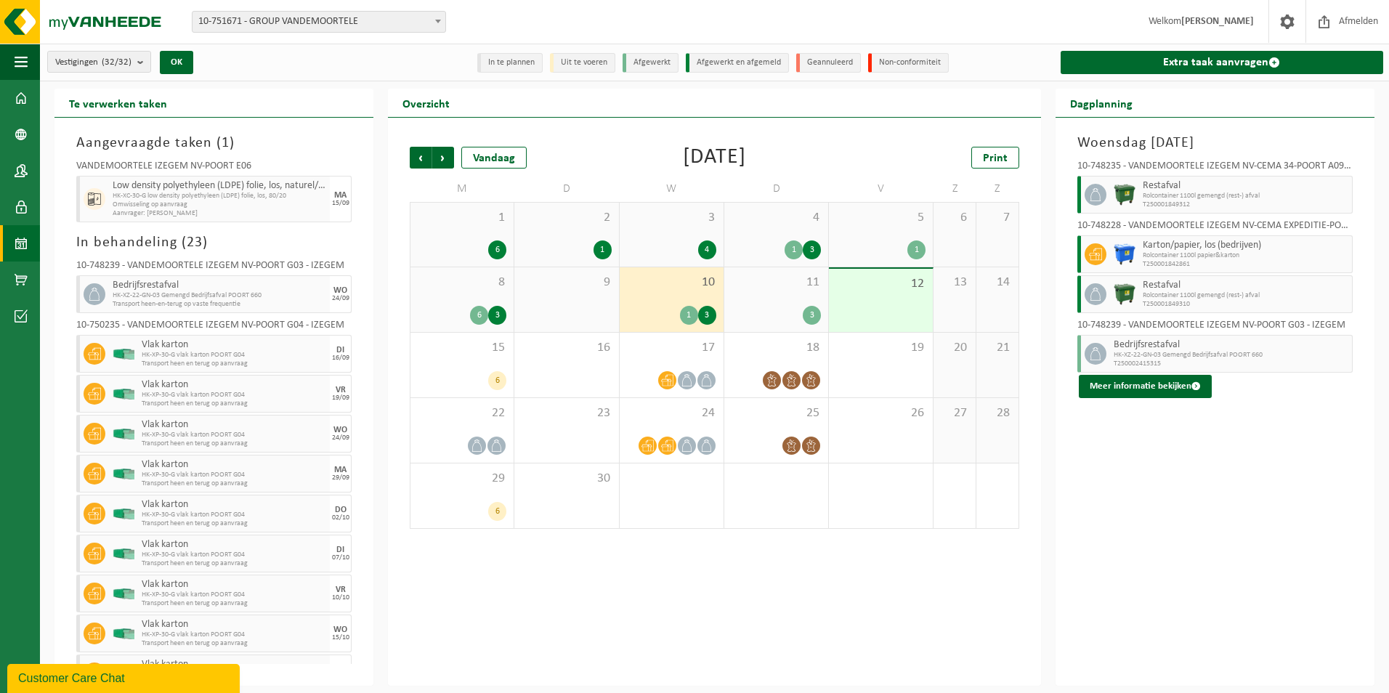
click at [784, 292] on div "11 3" at bounding box center [776, 299] width 104 height 65
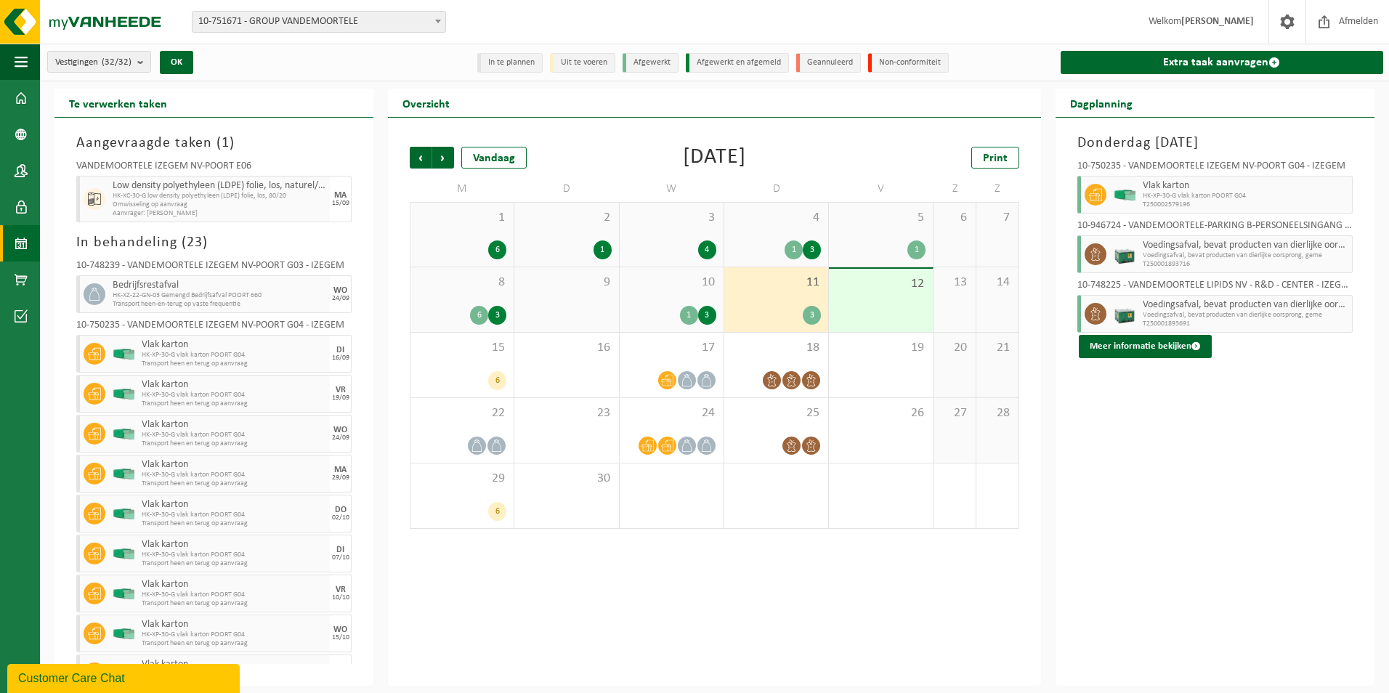
click at [897, 294] on div "12" at bounding box center [881, 300] width 104 height 63
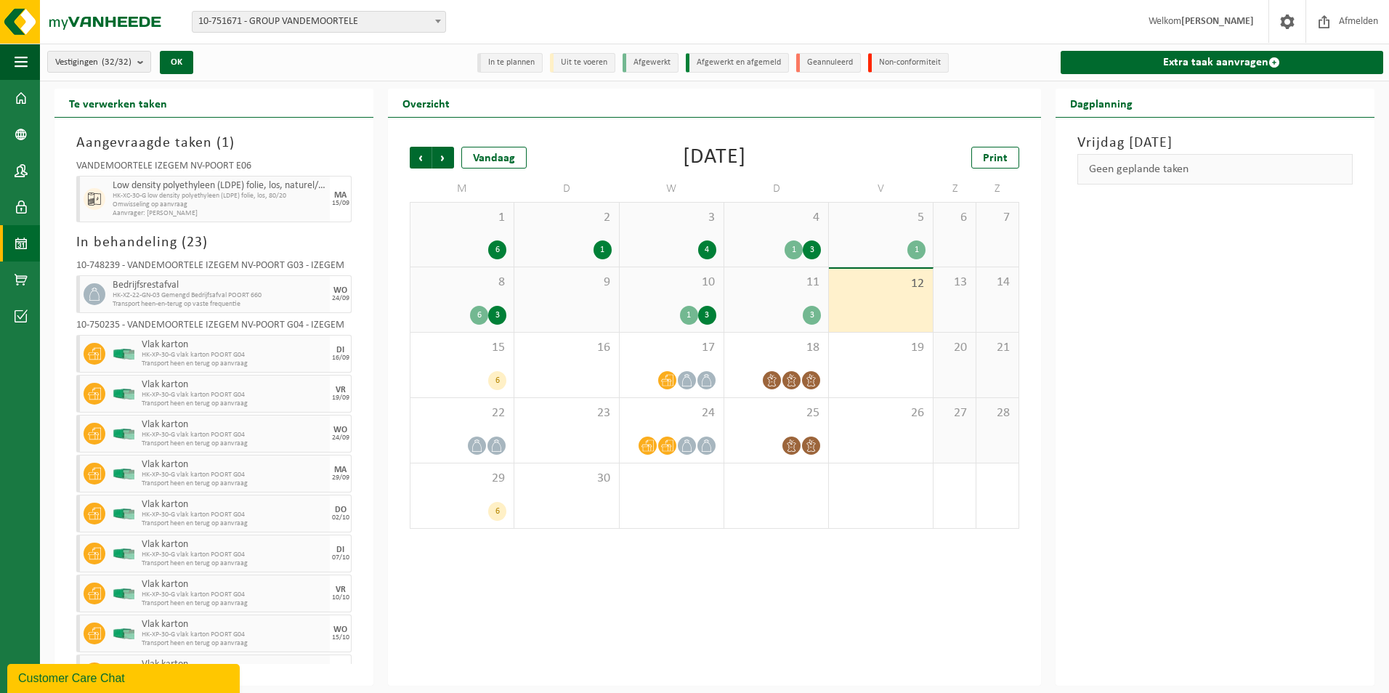
click at [464, 283] on span "8" at bounding box center [462, 283] width 89 height 16
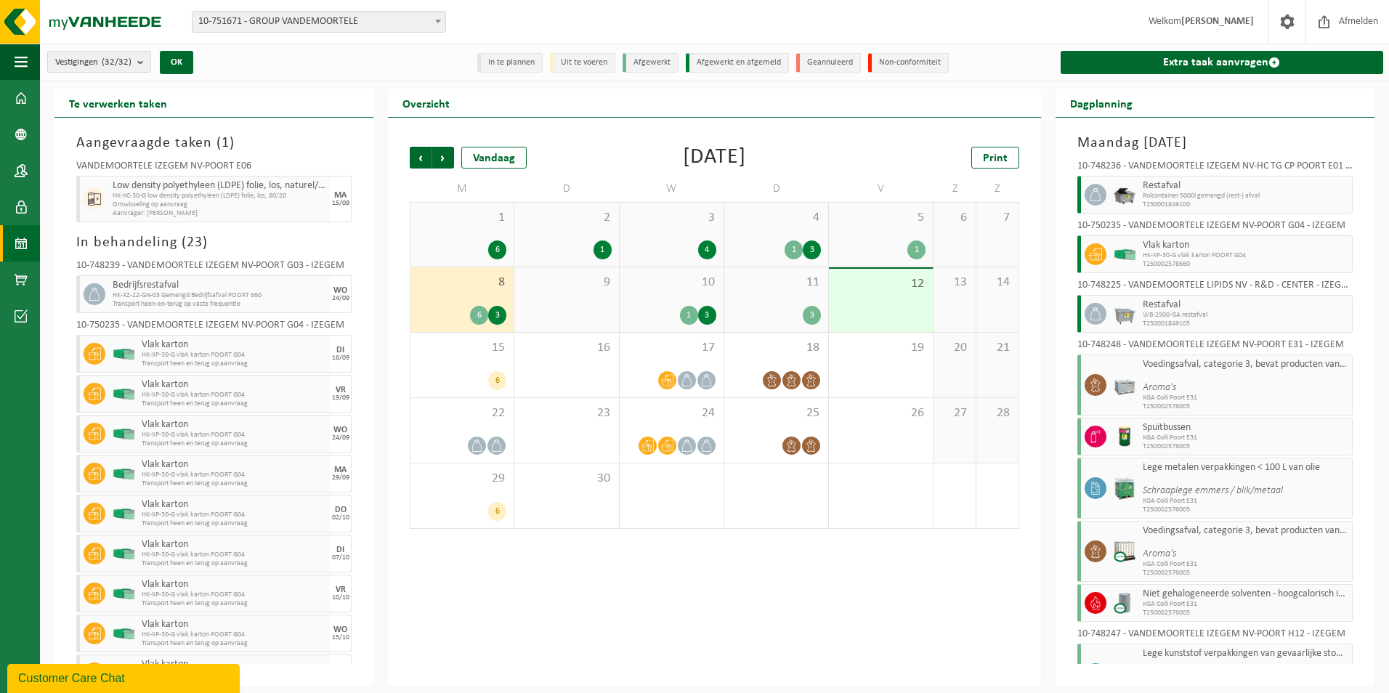
click at [561, 291] on div "9" at bounding box center [566, 299] width 104 height 65
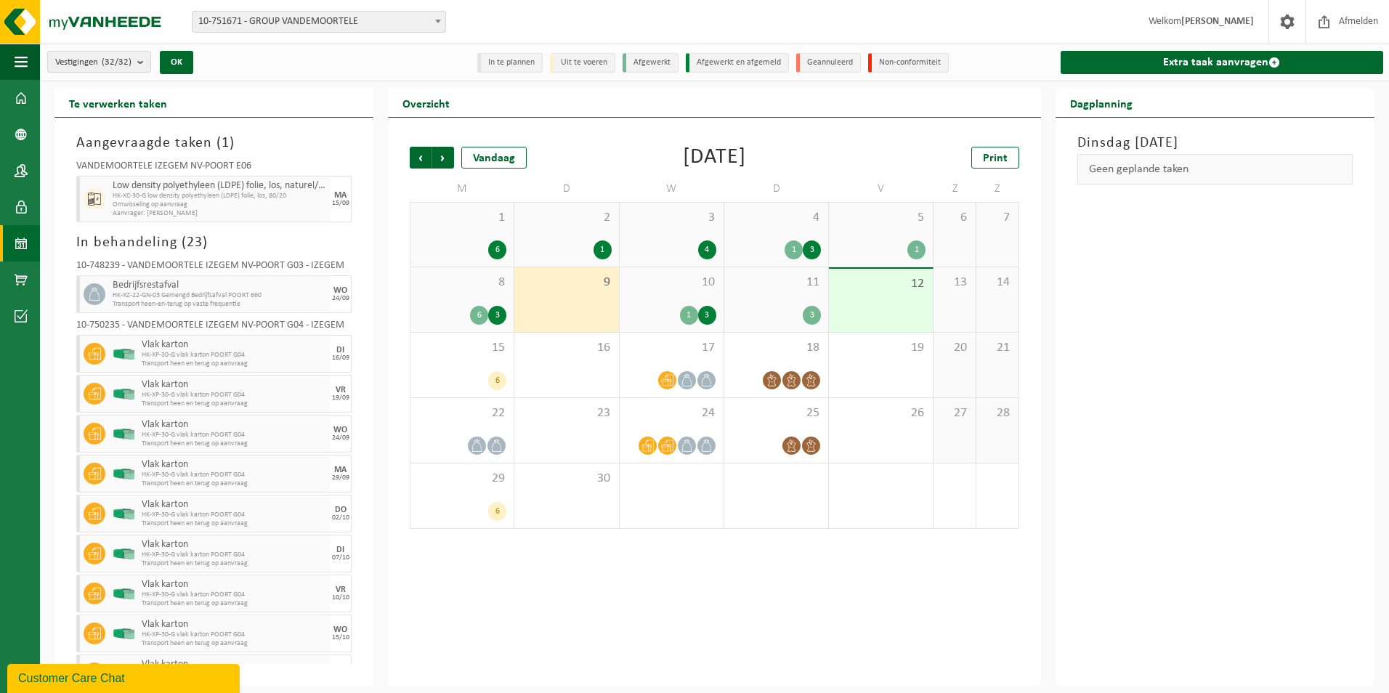
click at [675, 294] on div "10 1 3" at bounding box center [672, 299] width 104 height 65
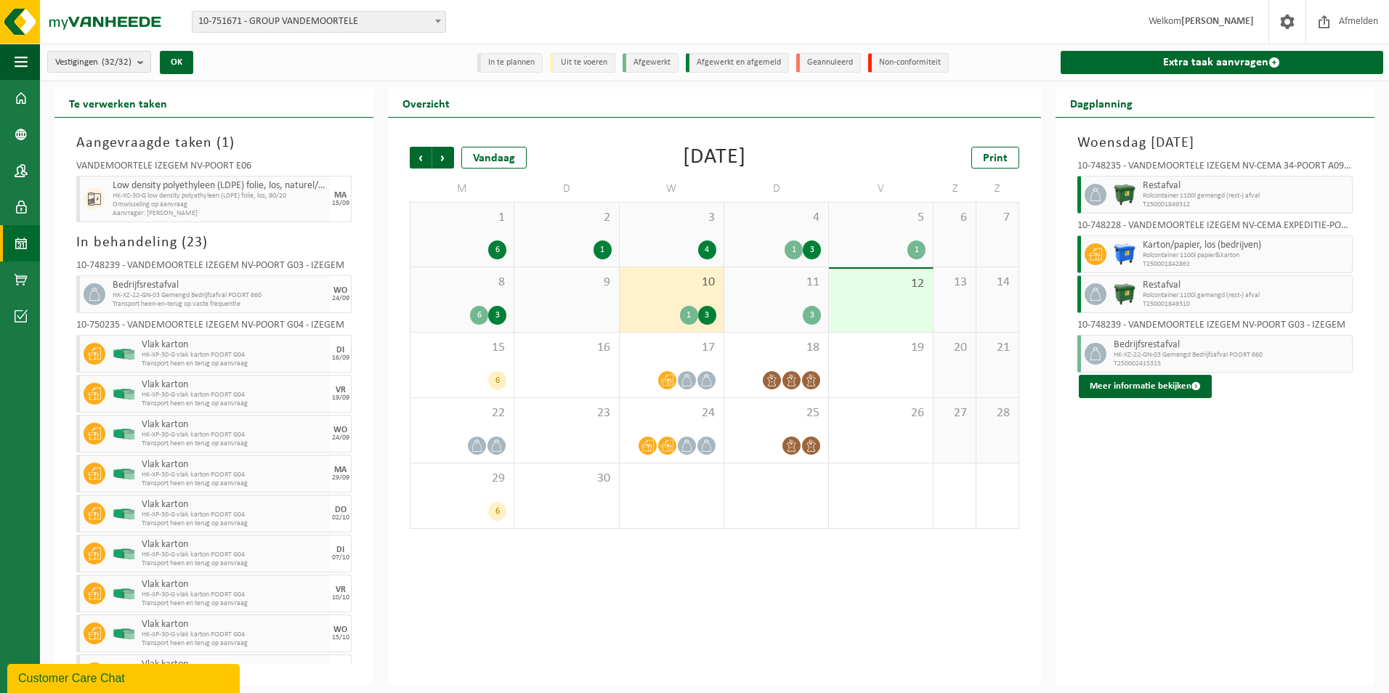
click at [767, 282] on span "11" at bounding box center [776, 283] width 89 height 16
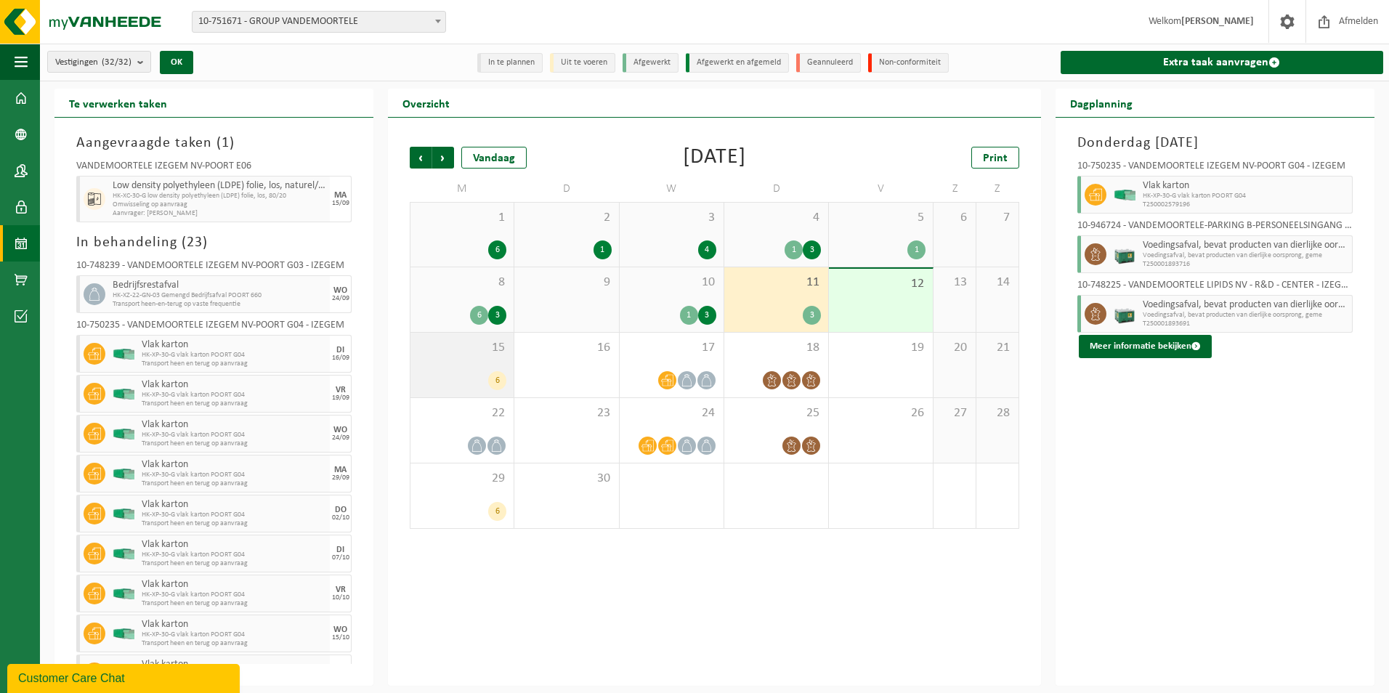
click at [460, 360] on div "15 6" at bounding box center [462, 365] width 103 height 65
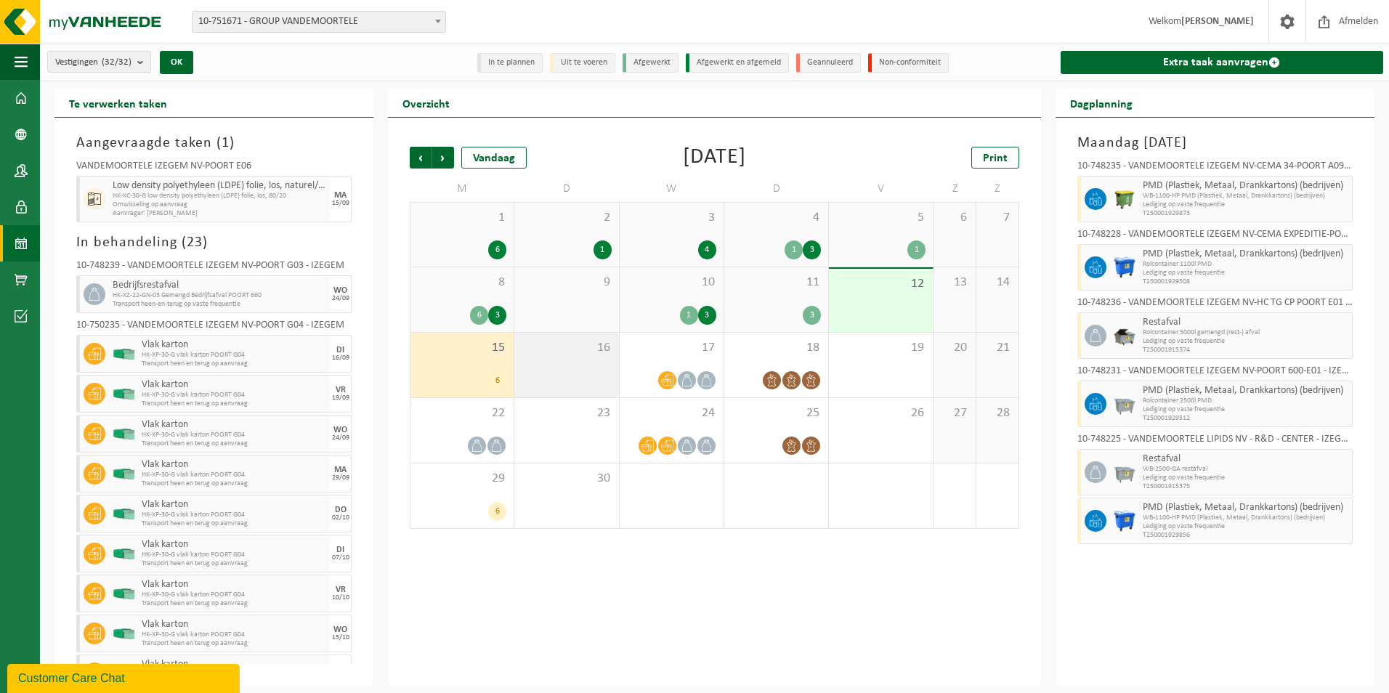
click at [570, 377] on div "16" at bounding box center [566, 365] width 104 height 65
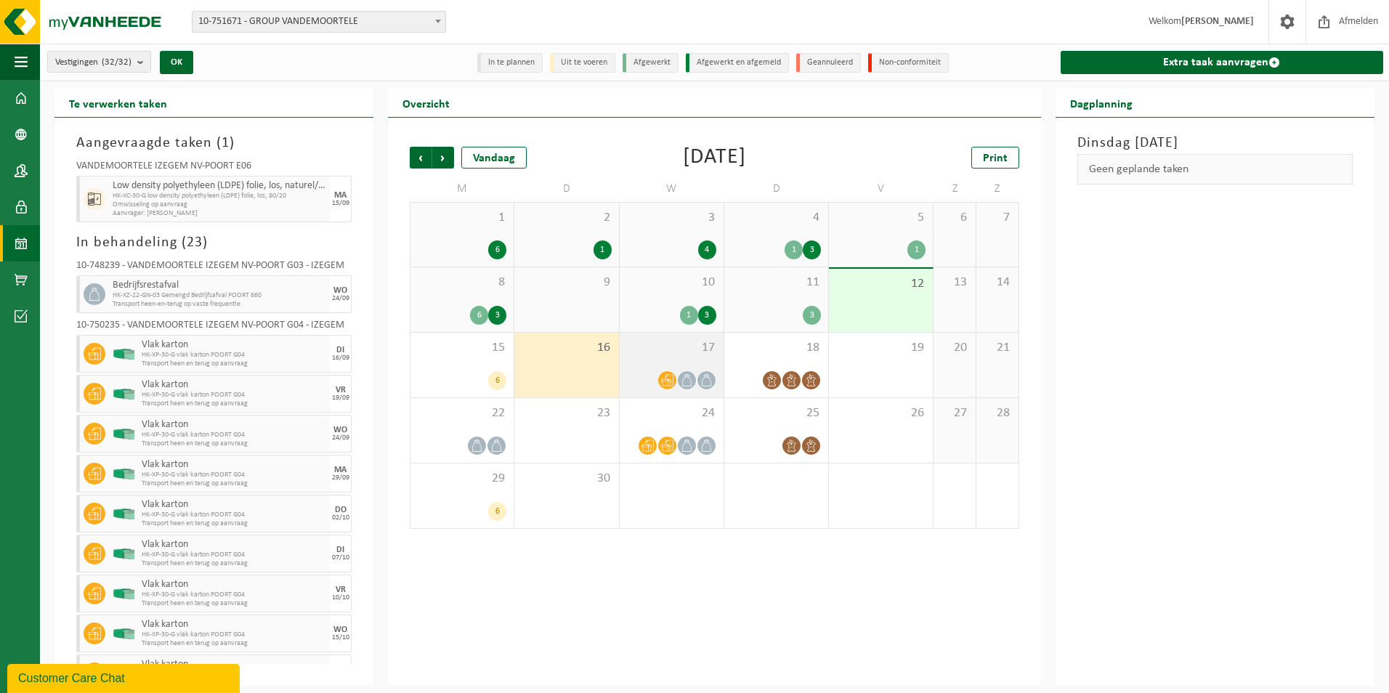
click at [654, 369] on div "17" at bounding box center [672, 365] width 104 height 65
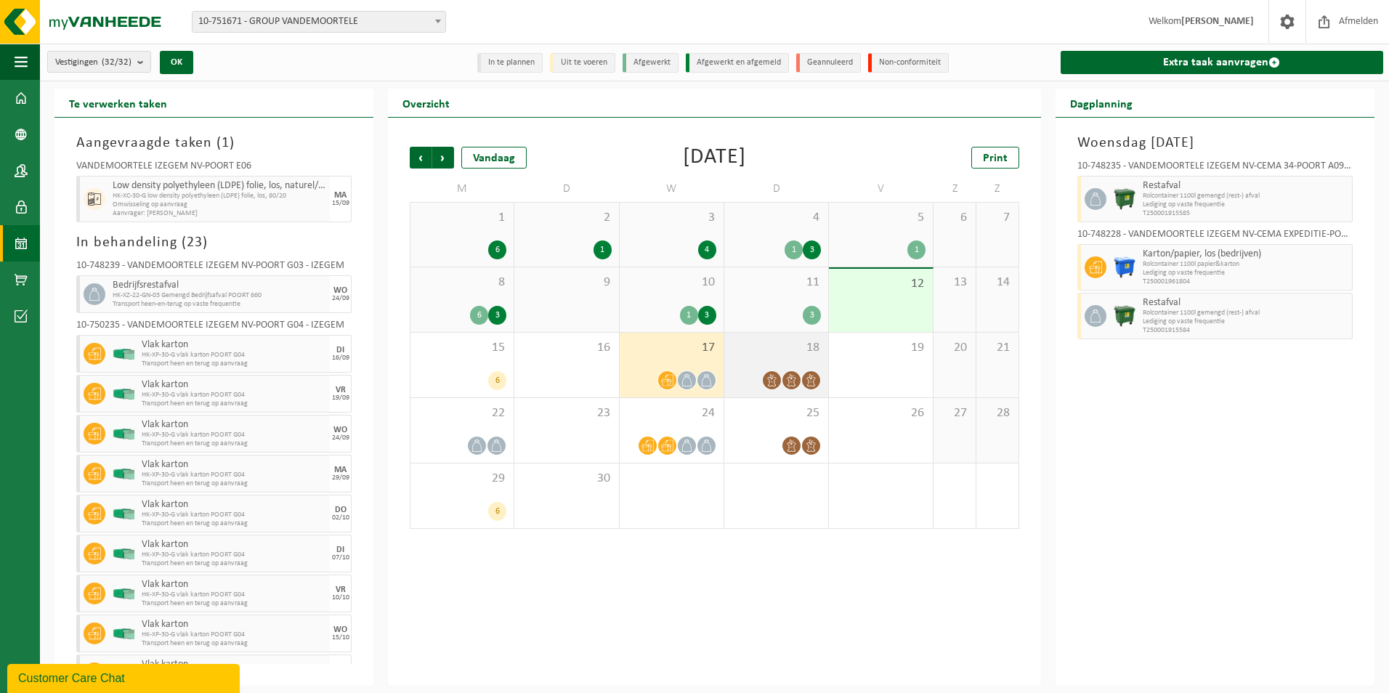
click at [789, 354] on span "18" at bounding box center [776, 348] width 89 height 16
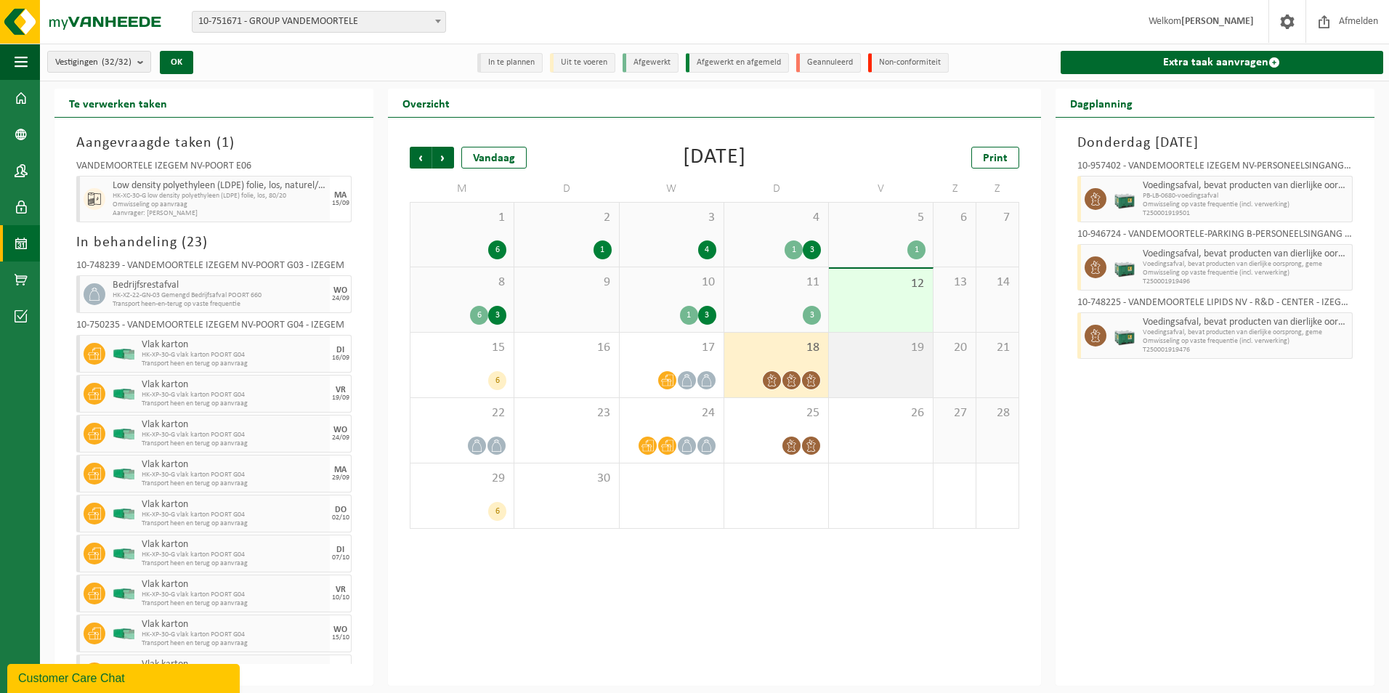
click at [858, 341] on span "19" at bounding box center [880, 348] width 89 height 16
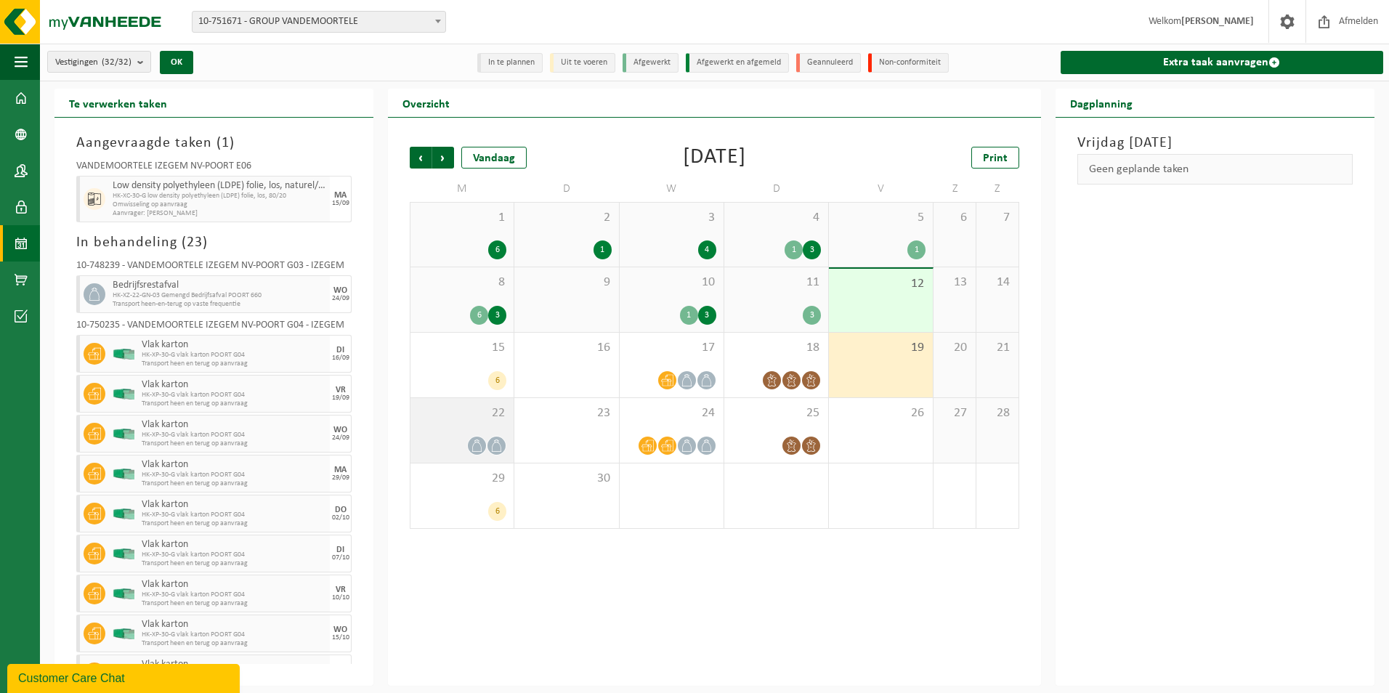
click at [473, 409] on span "22" at bounding box center [462, 413] width 89 height 16
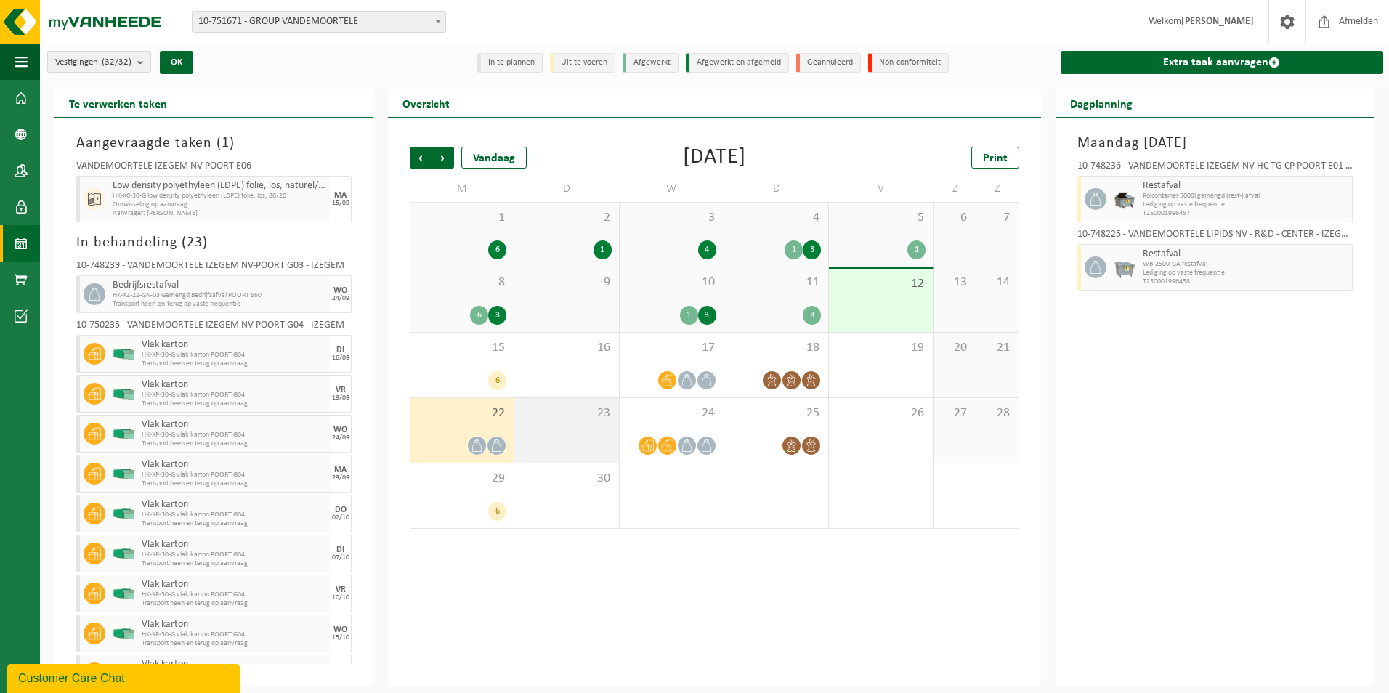
click at [554, 402] on div "23" at bounding box center [566, 430] width 104 height 65
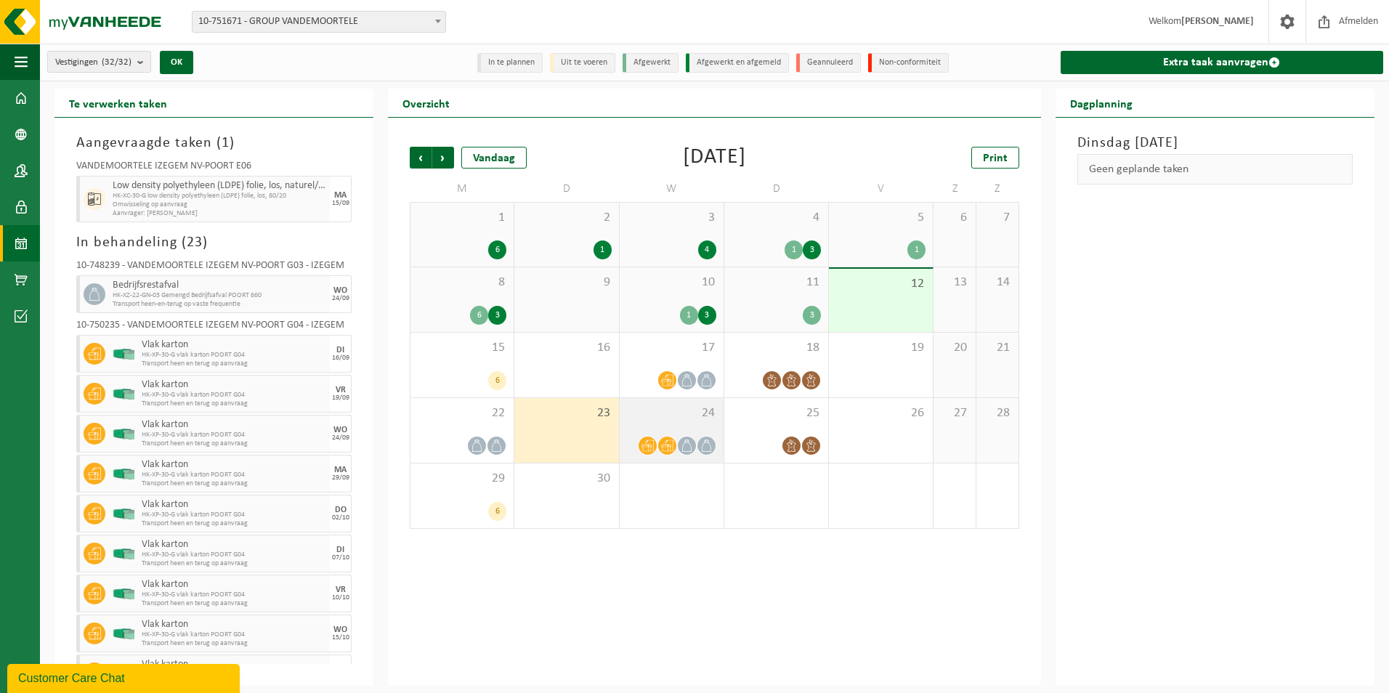
click at [660, 414] on span "24" at bounding box center [671, 413] width 89 height 16
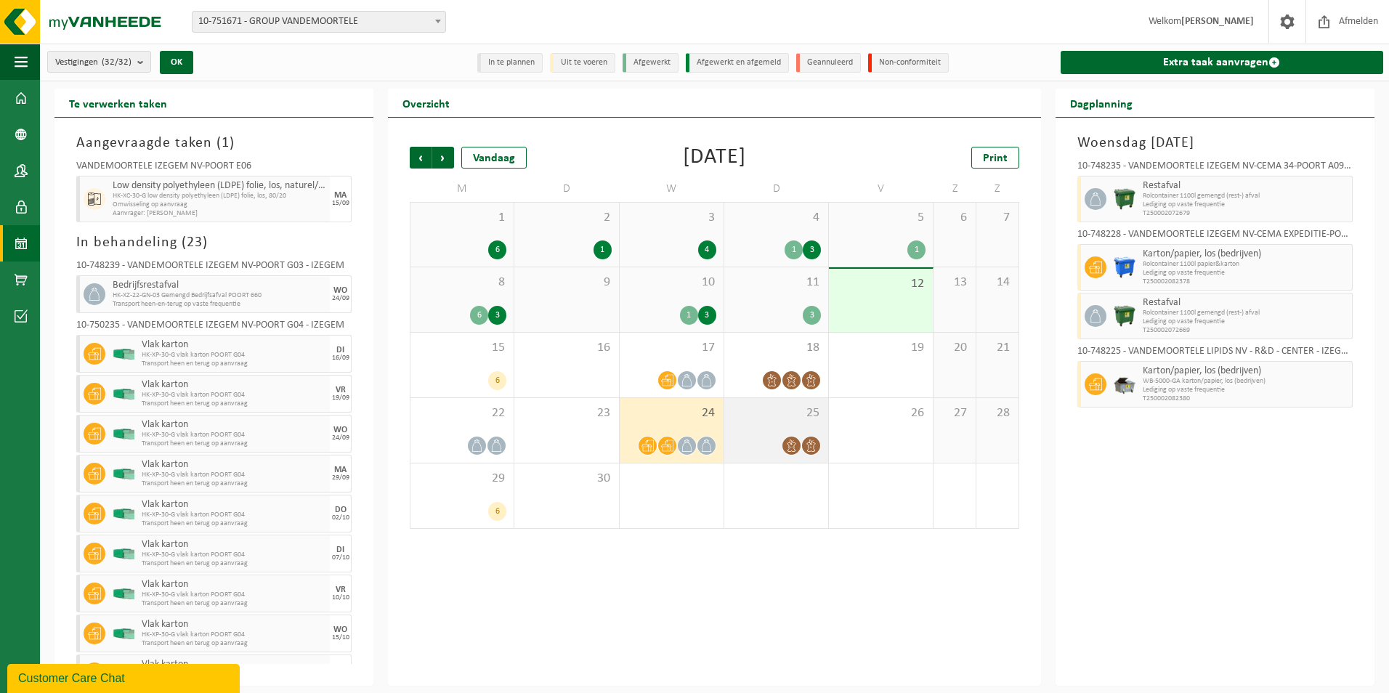
click at [778, 419] on span "25" at bounding box center [776, 413] width 89 height 16
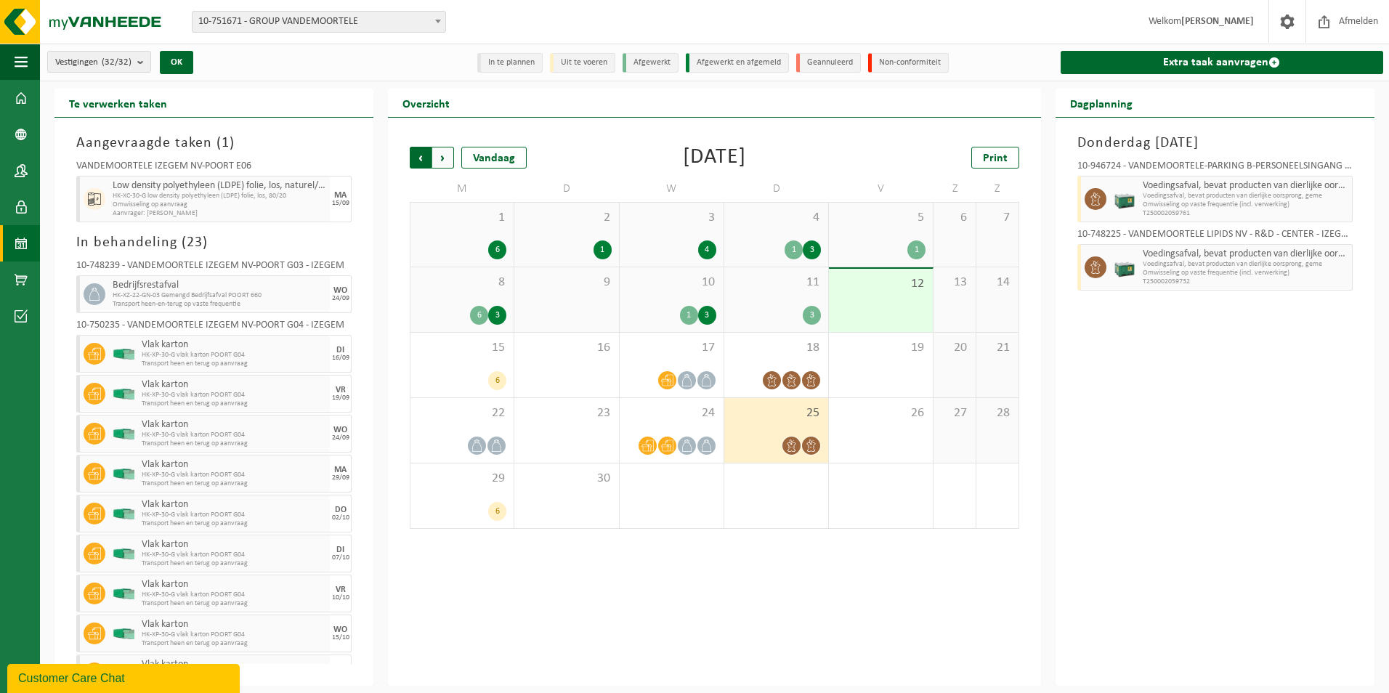
click at [445, 161] on span "Volgende" at bounding box center [443, 158] width 22 height 22
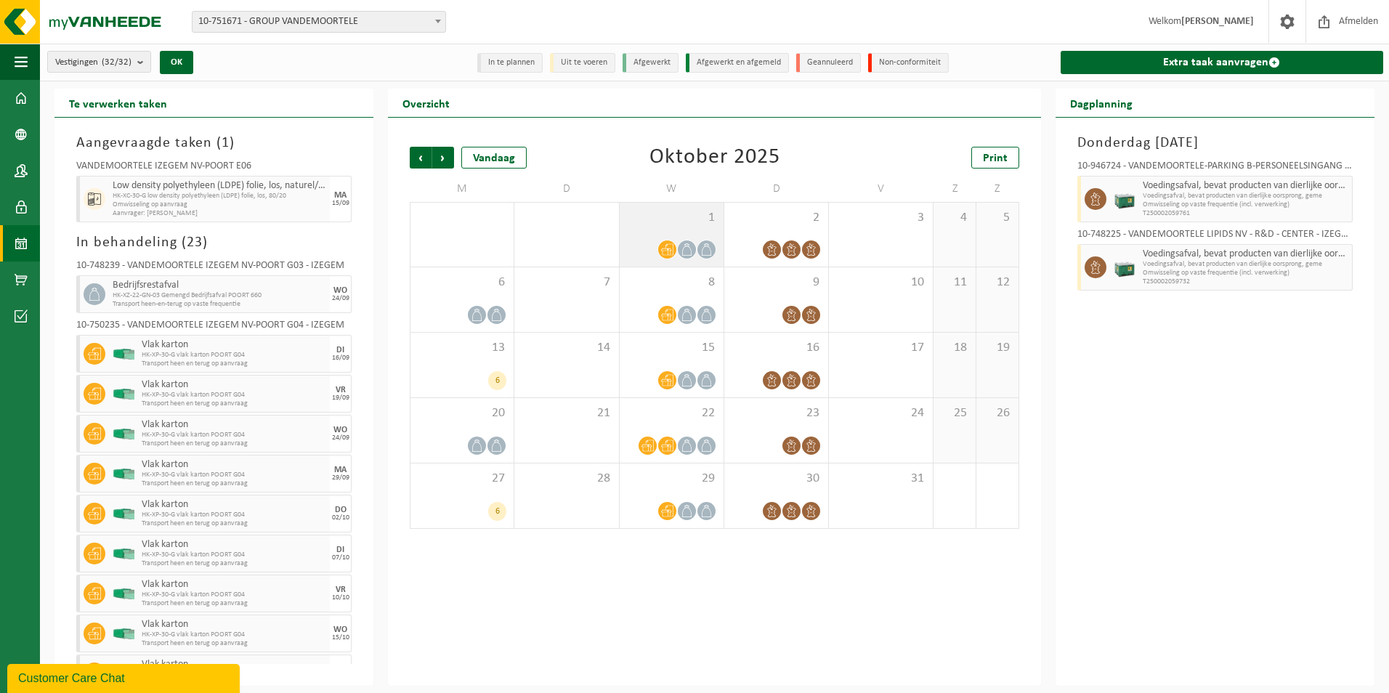
click at [668, 237] on div "1" at bounding box center [672, 235] width 104 height 64
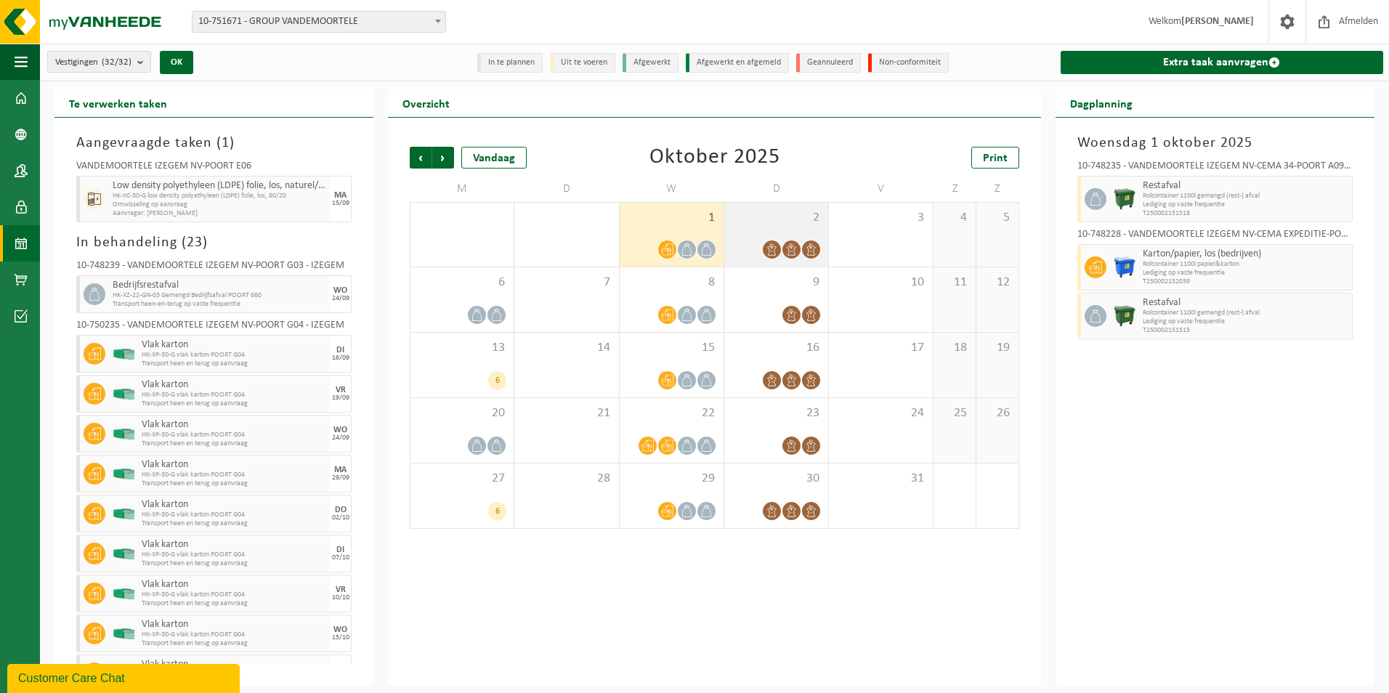
click at [773, 220] on span "2" at bounding box center [776, 218] width 89 height 16
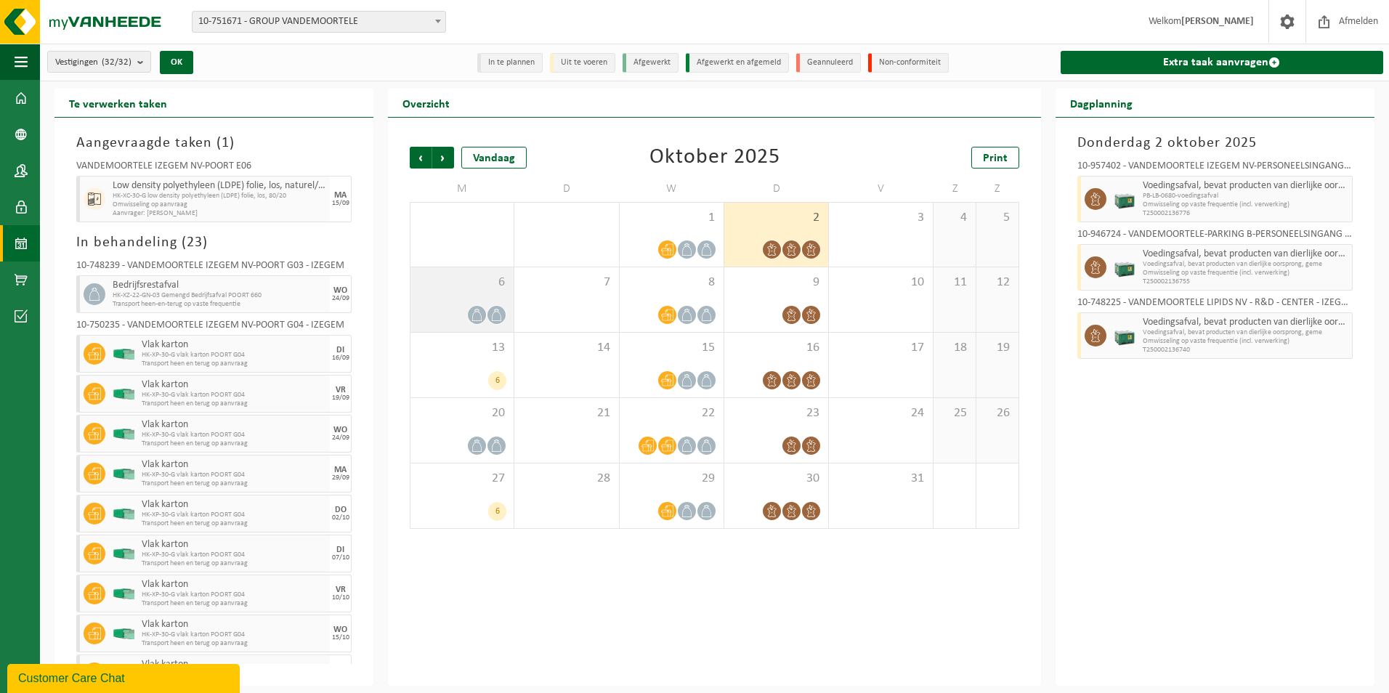
click at [477, 296] on div "6" at bounding box center [462, 299] width 103 height 65
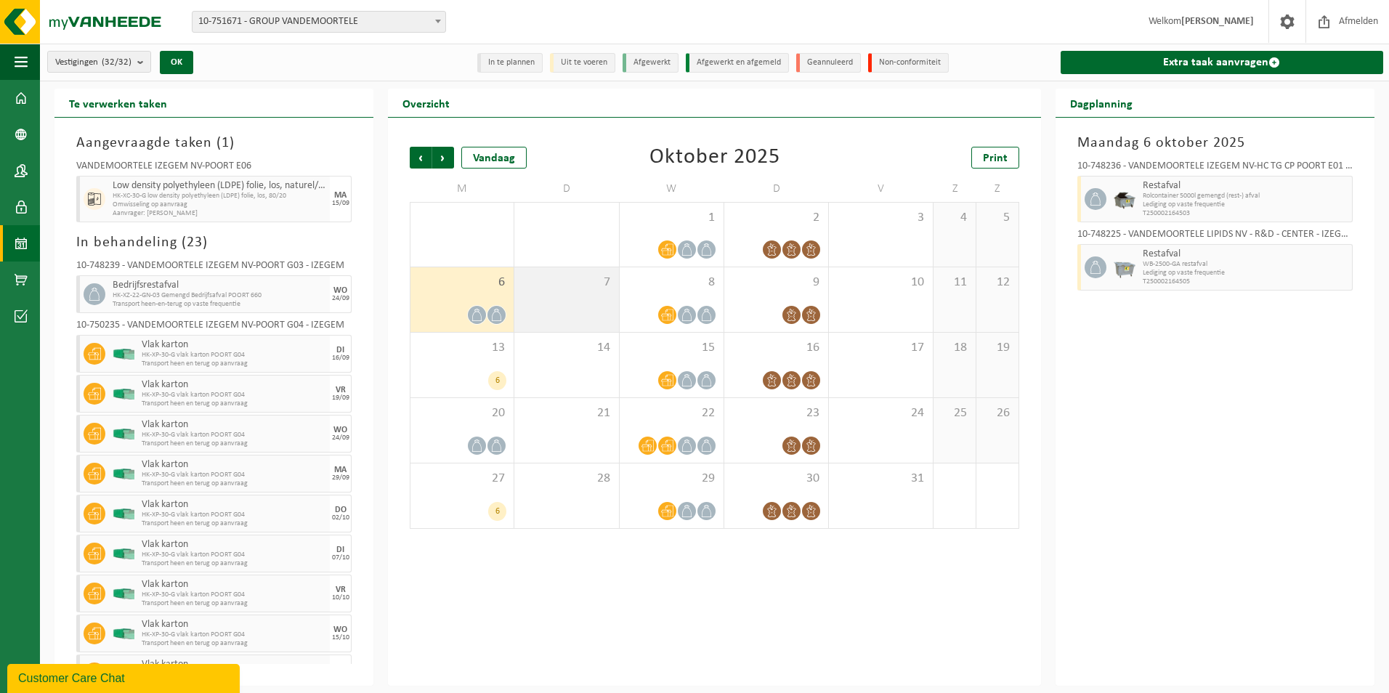
click at [605, 294] on div "7" at bounding box center [566, 299] width 104 height 65
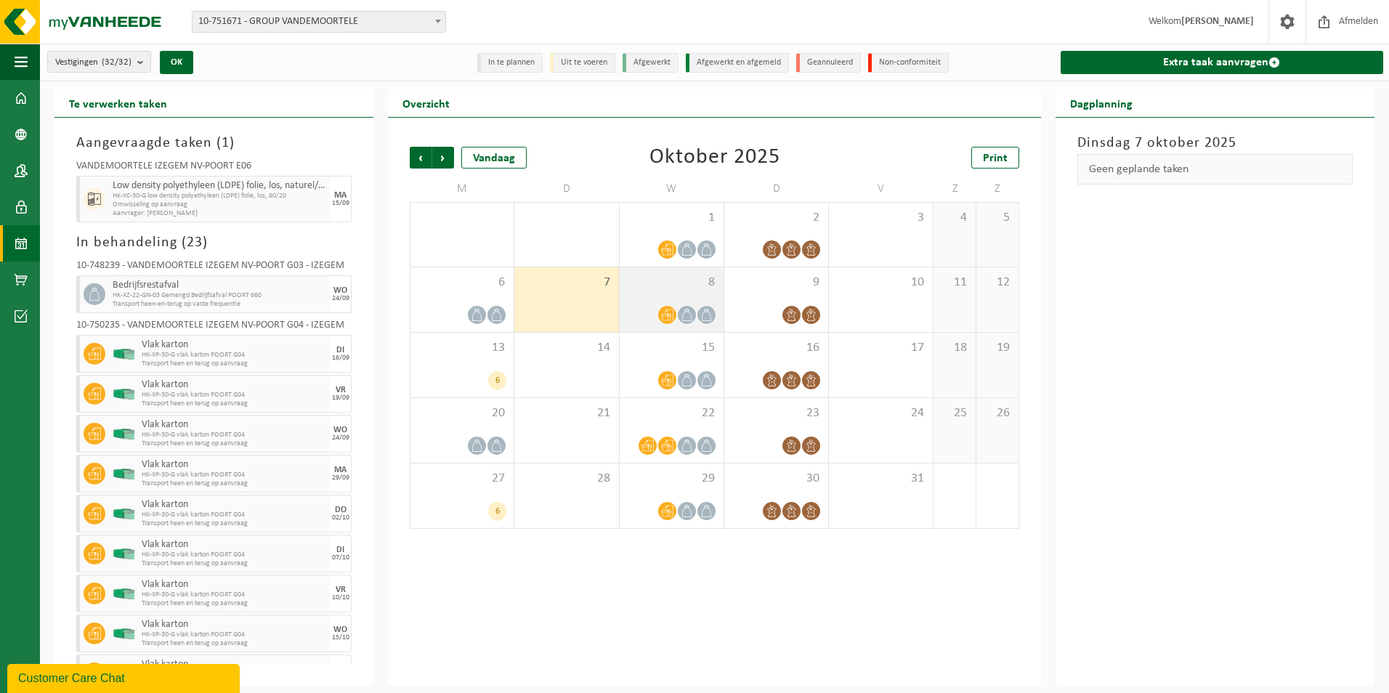
click at [690, 291] on div "8" at bounding box center [672, 299] width 104 height 65
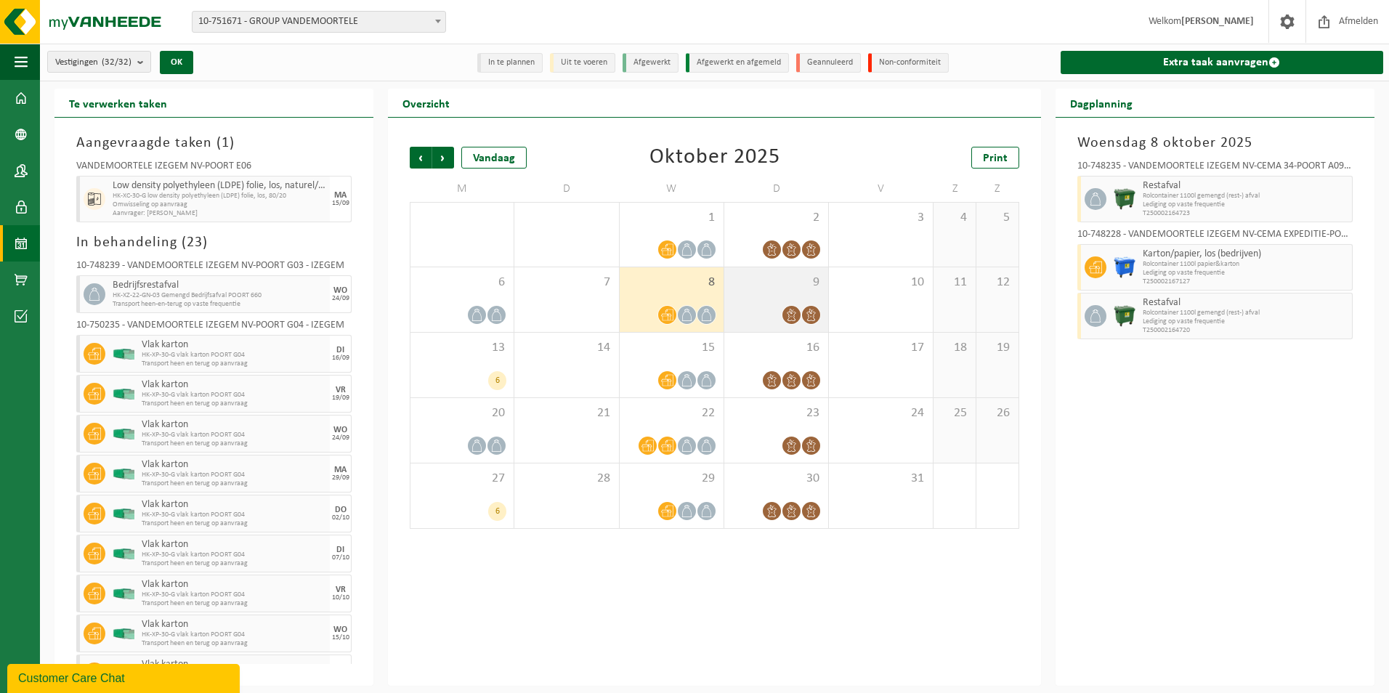
click at [764, 298] on div "9" at bounding box center [776, 299] width 104 height 65
